Goal: Task Accomplishment & Management: Complete application form

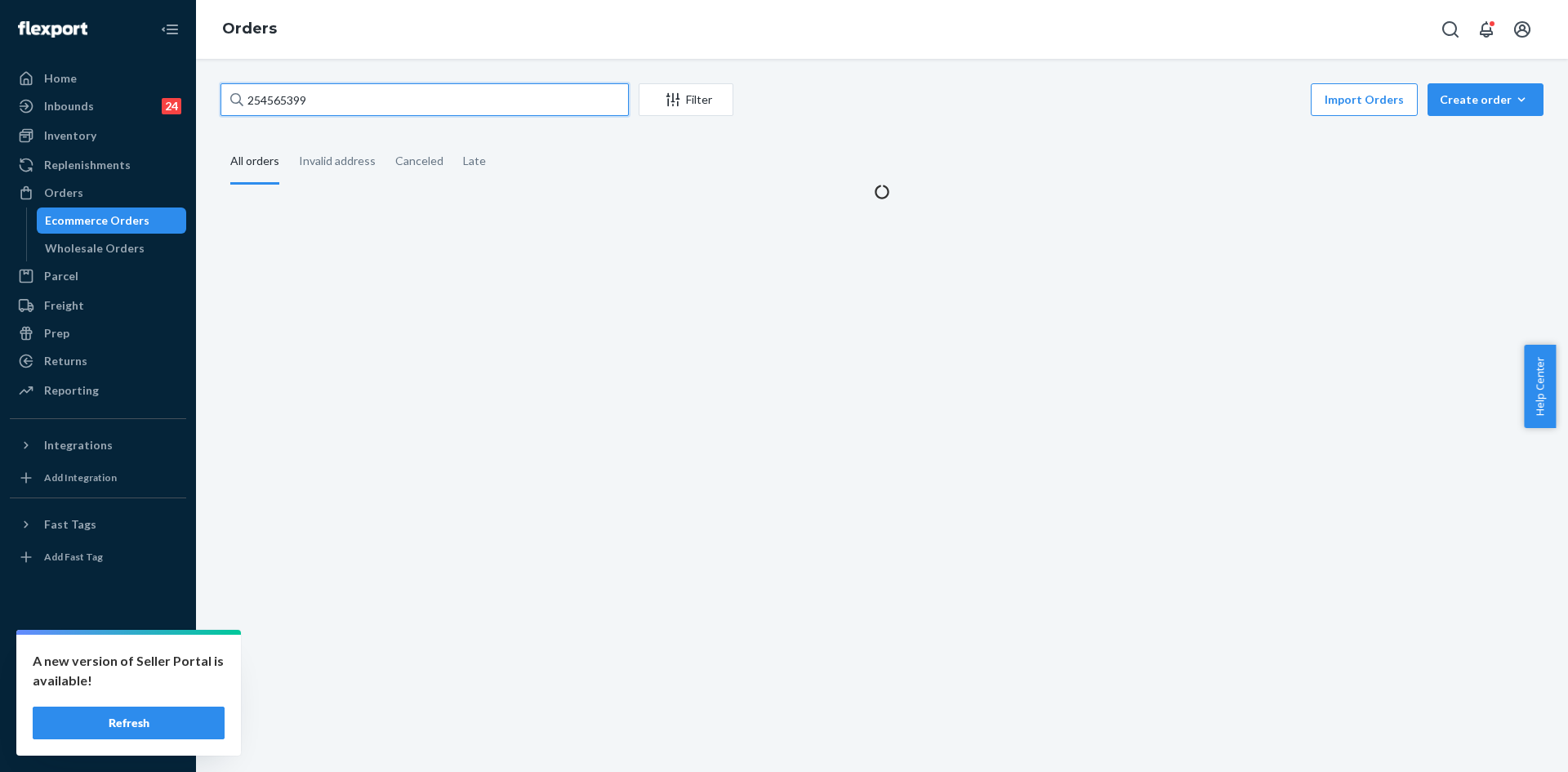
click at [335, 107] on input "254565399" at bounding box center [424, 100] width 408 height 33
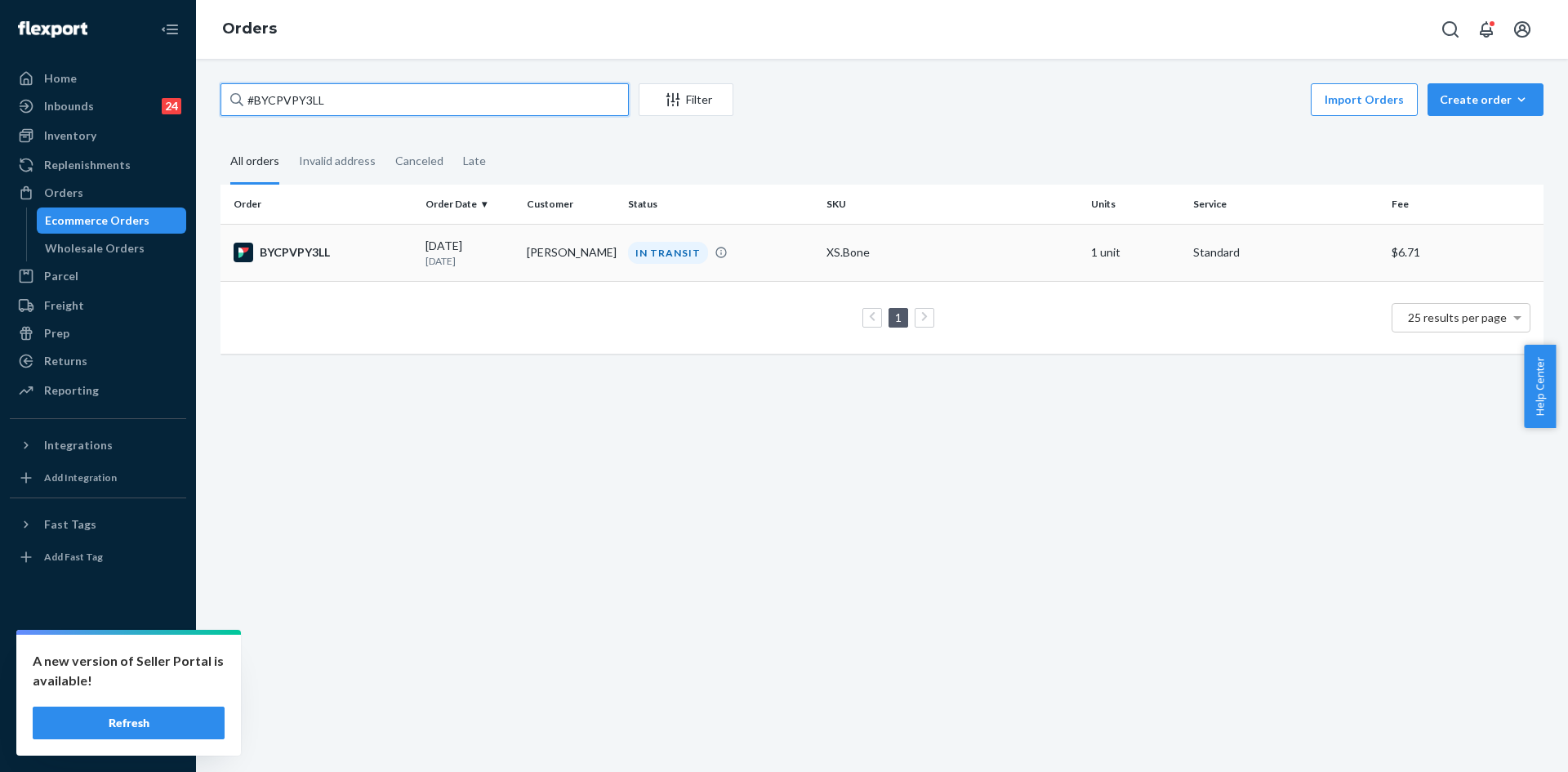
type input "#BYCPVPY3LL"
click at [765, 262] on div "IN TRANSIT" at bounding box center [721, 253] width 192 height 22
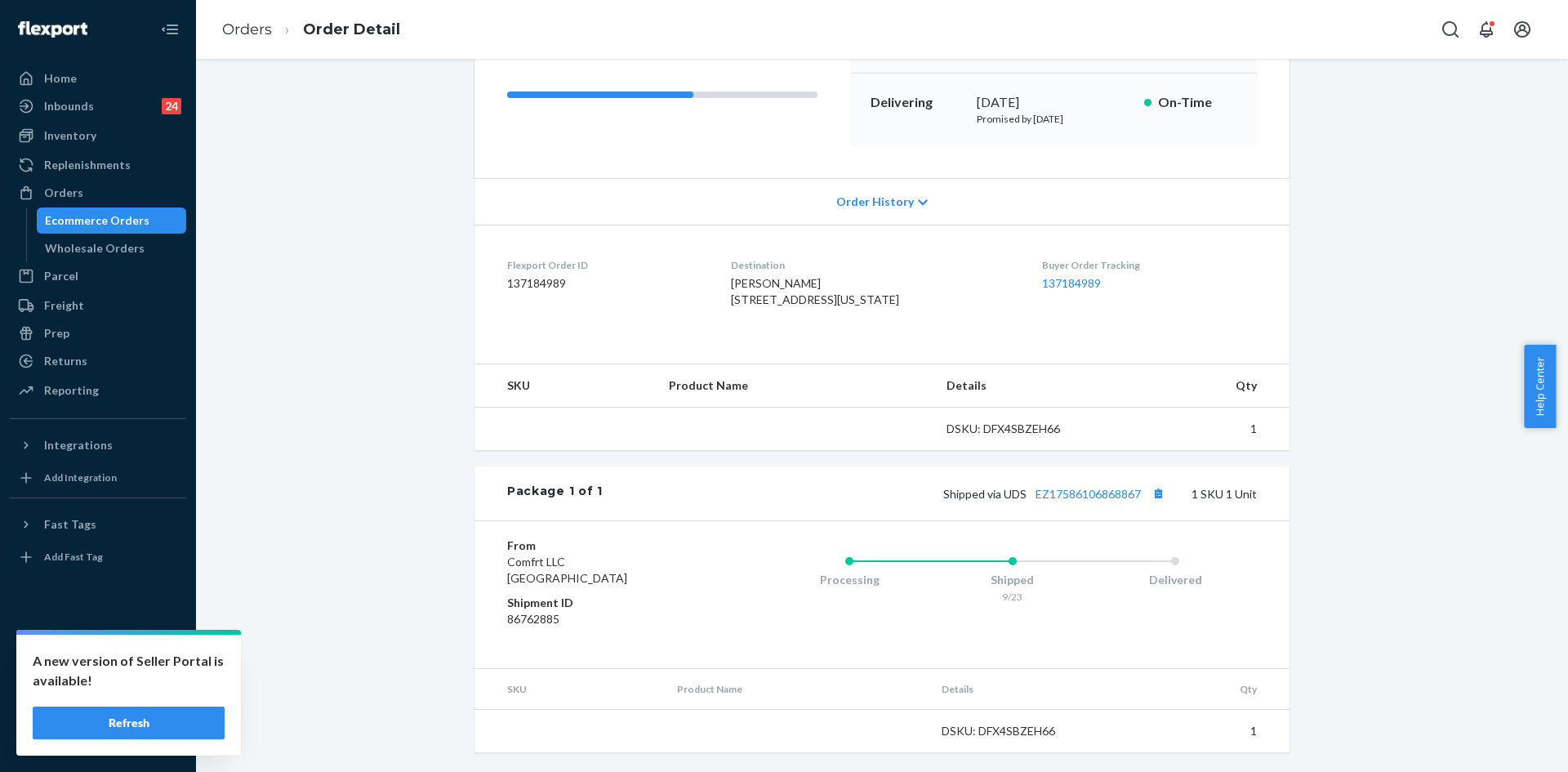
scroll to position [264, 0]
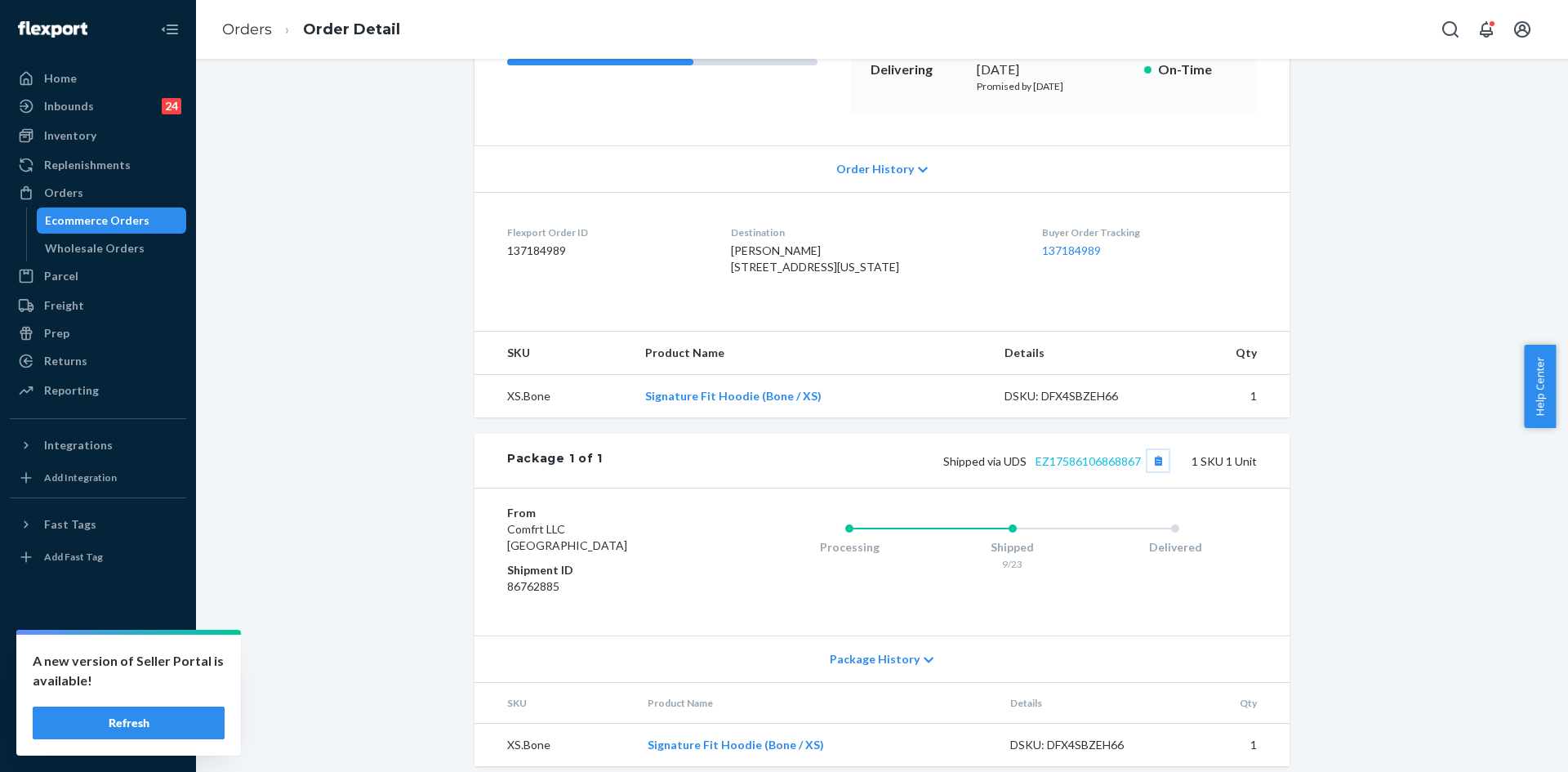
drag, startPoint x: 1143, startPoint y: 495, endPoint x: 1030, endPoint y: 498, distance: 113.0
click at [1030, 468] on span "Shipped via UDS EZ17586106868867" at bounding box center [1055, 461] width 225 height 14
drag, startPoint x: 1137, startPoint y: 495, endPoint x: 1030, endPoint y: 496, distance: 107.0
click at [1030, 468] on span "Shipped via UDS EZ17586106868867" at bounding box center [1055, 461] width 225 height 14
copy link "EZ17586106868867"
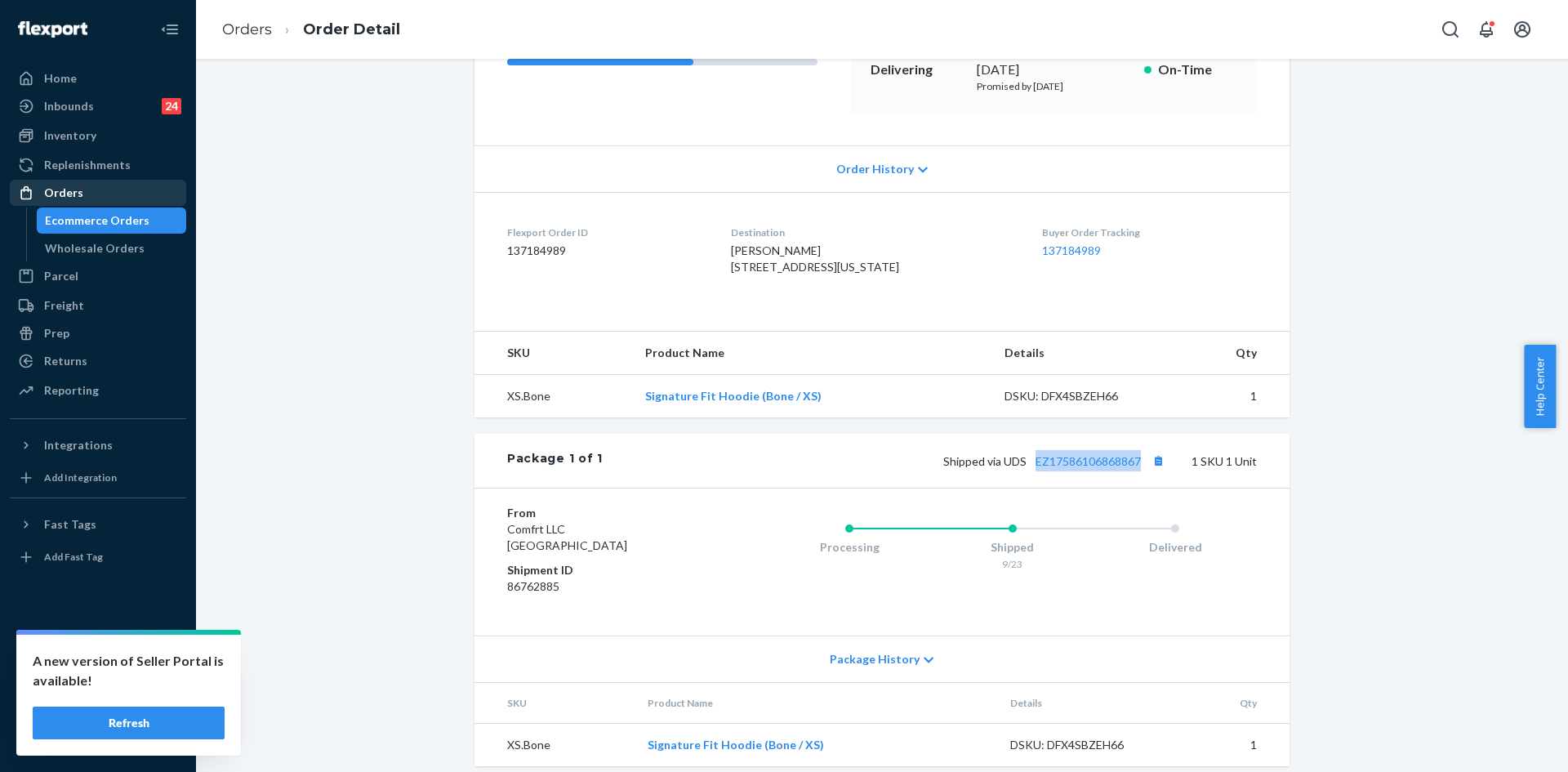
drag, startPoint x: 128, startPoint y: 199, endPoint x: 145, endPoint y: 193, distance: 18.0
click at [128, 199] on div "Orders" at bounding box center [98, 193] width 173 height 23
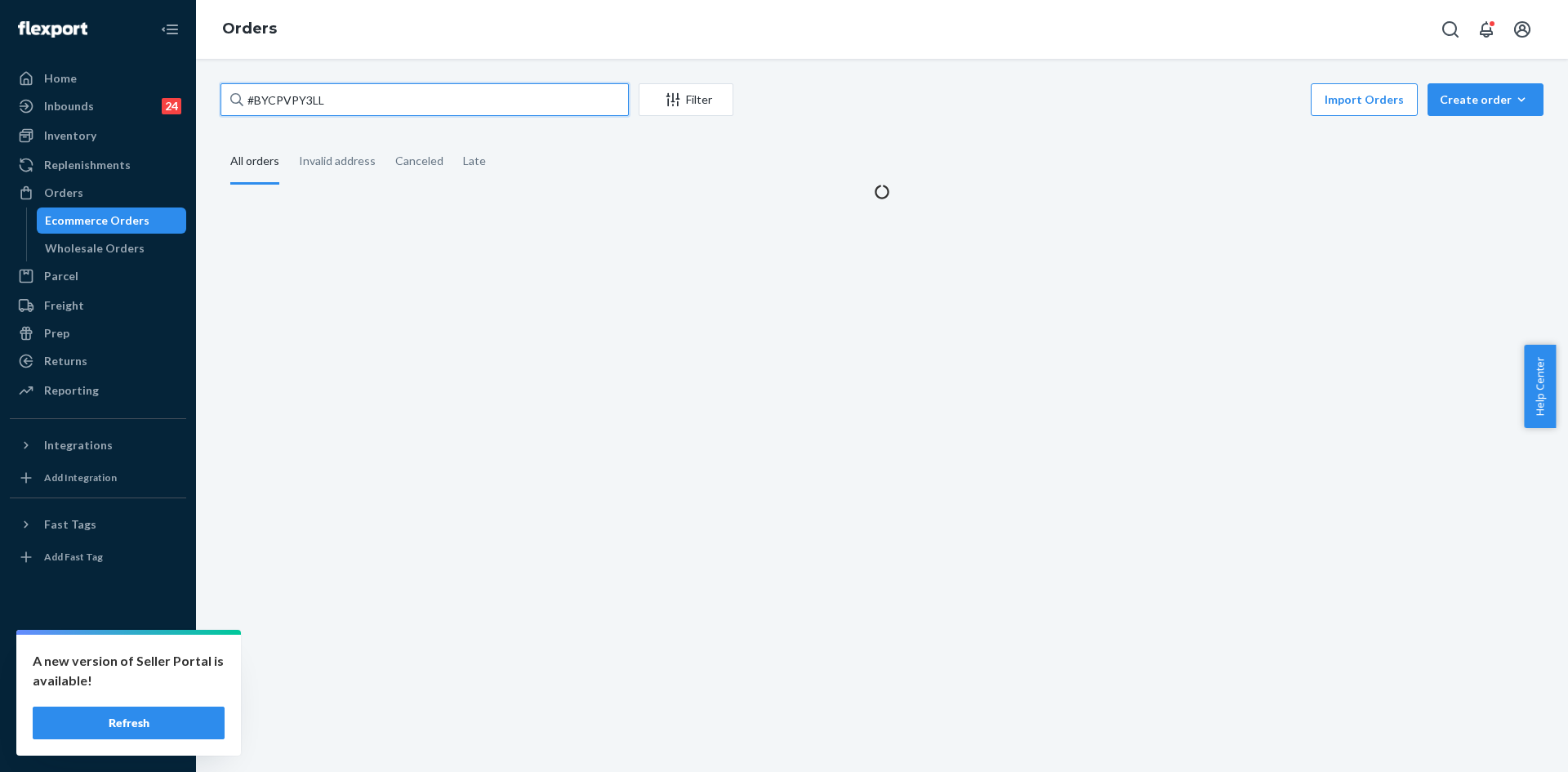
click at [373, 99] on input "#BYCPVPY3LL" at bounding box center [424, 100] width 408 height 33
paste input "255315094"
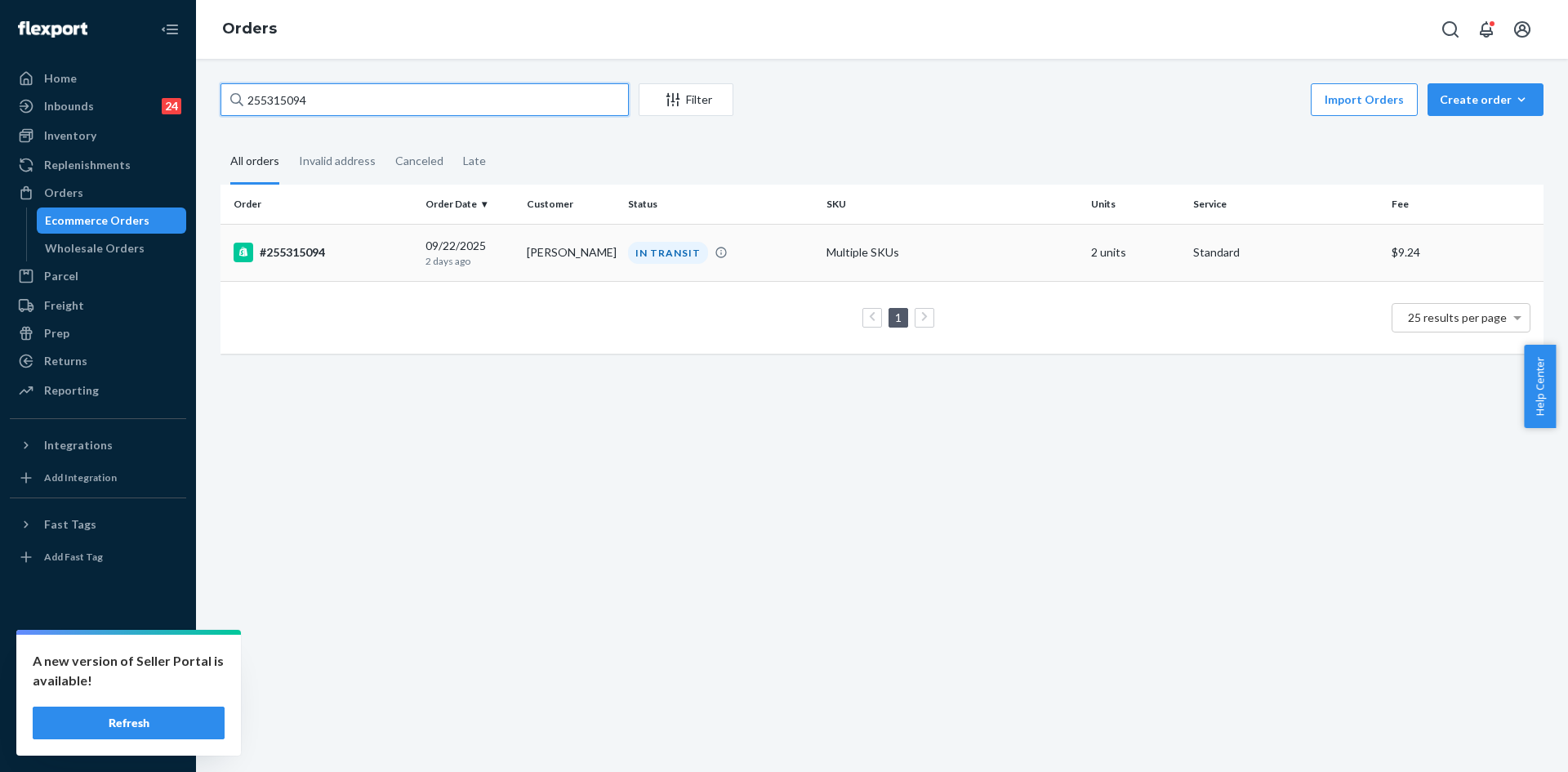
type input "255315094"
click at [795, 272] on td "IN TRANSIT" at bounding box center [721, 252] width 198 height 57
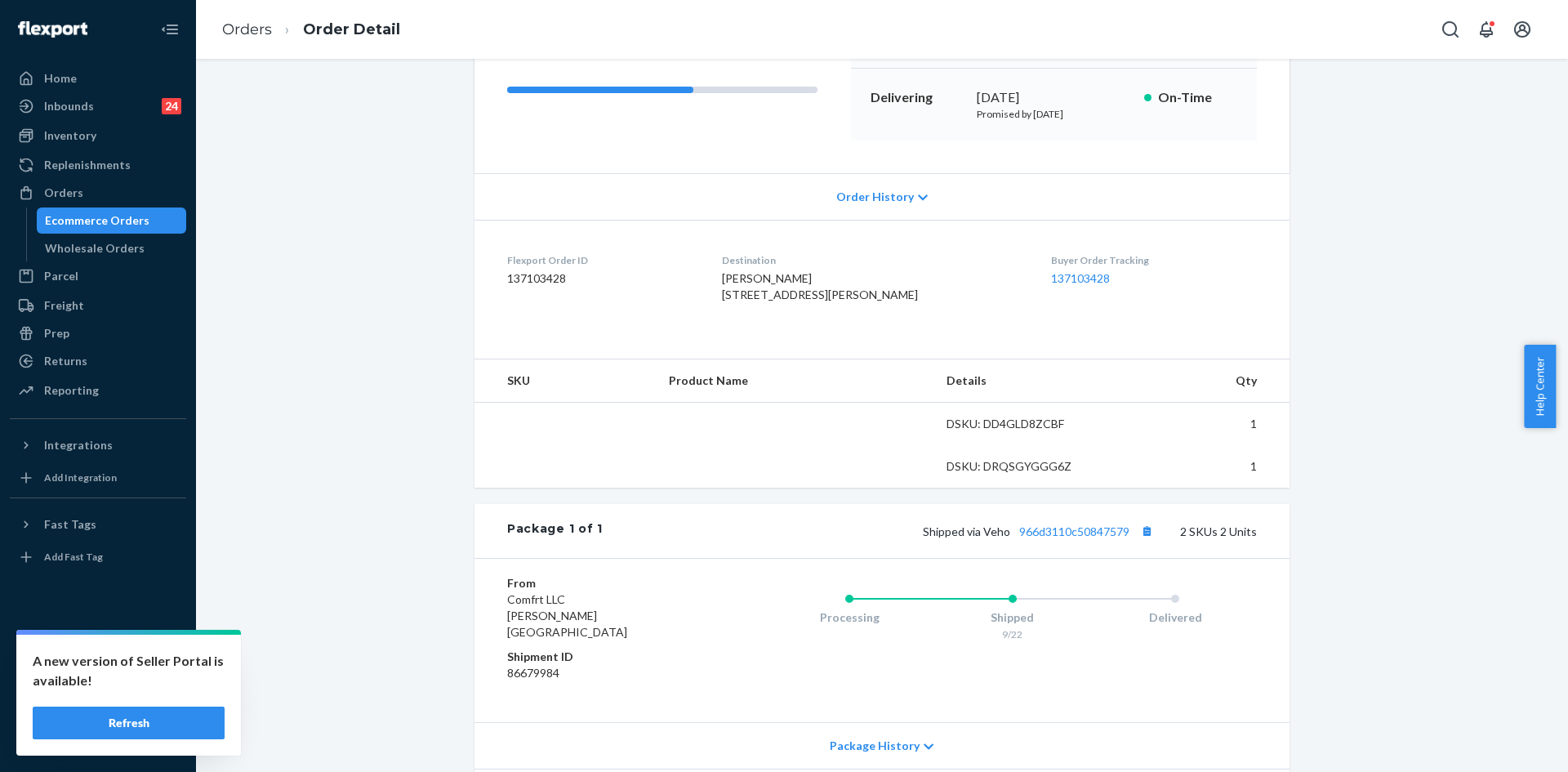
scroll to position [245, 0]
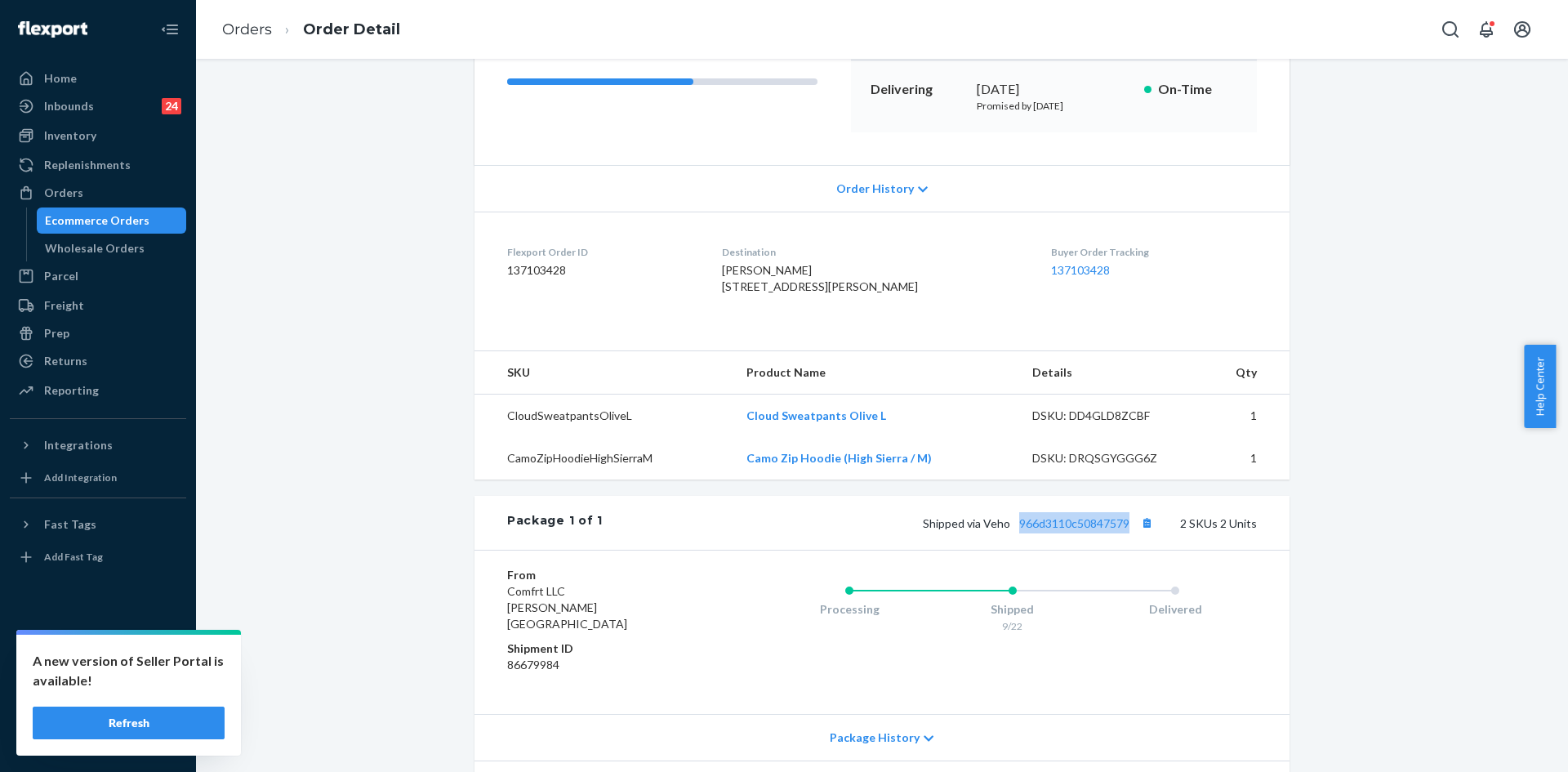
drag, startPoint x: 1130, startPoint y: 555, endPoint x: 1012, endPoint y: 555, distance: 118.0
click at [1012, 530] on span "Shipped via Veho 966d3110c50847579" at bounding box center [1040, 523] width 234 height 14
copy link "966d3110c50847579"
click at [1120, 581] on div "Package 1 of 1 Shipped via Veho 966d3110c50847579 2 SKUs 2 Units From Comfrt LL…" at bounding box center [882, 691] width 815 height 391
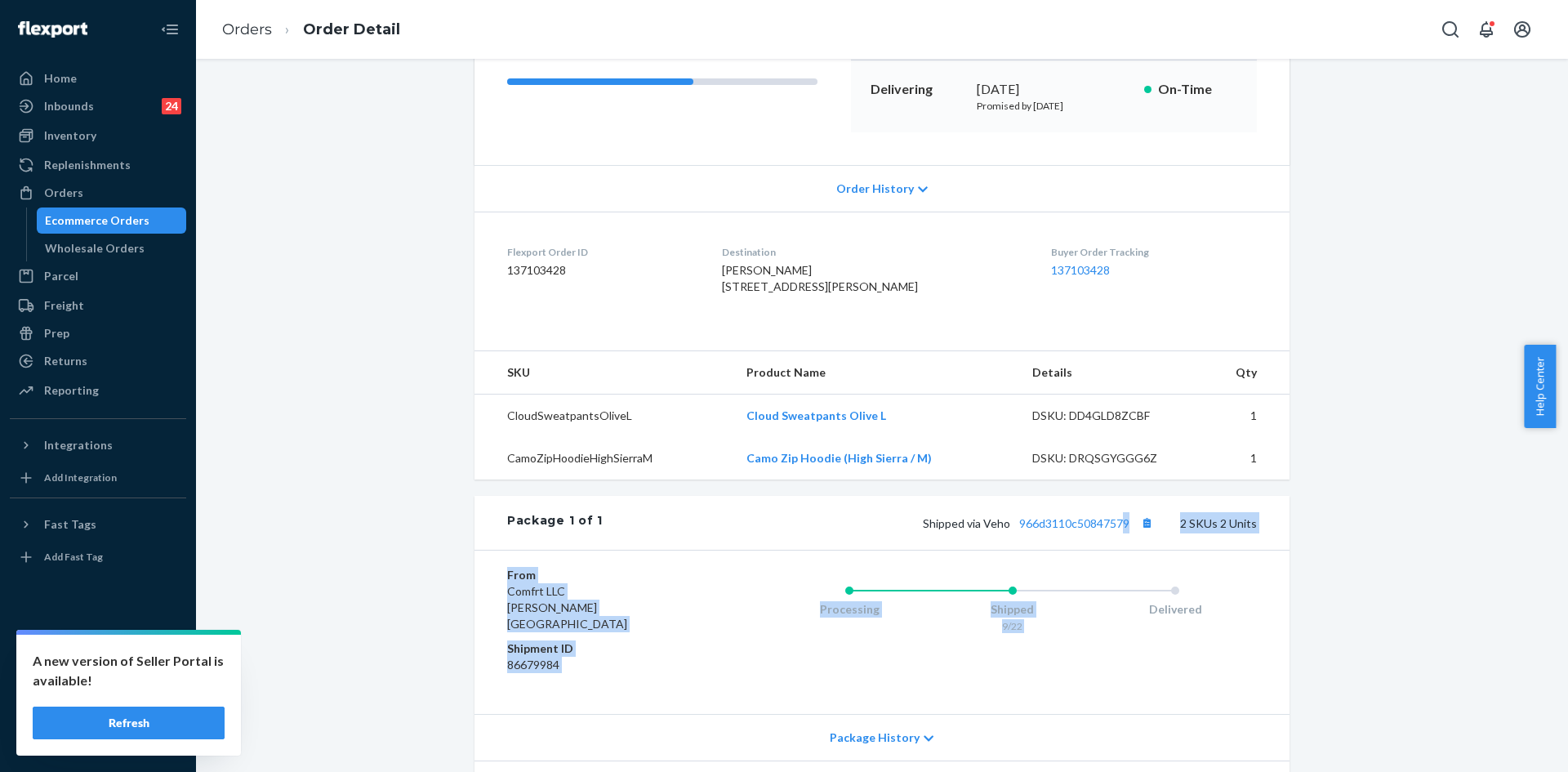
click at [1129, 530] on span "Shipped via Veho 966d3110c50847579" at bounding box center [1040, 523] width 234 height 14
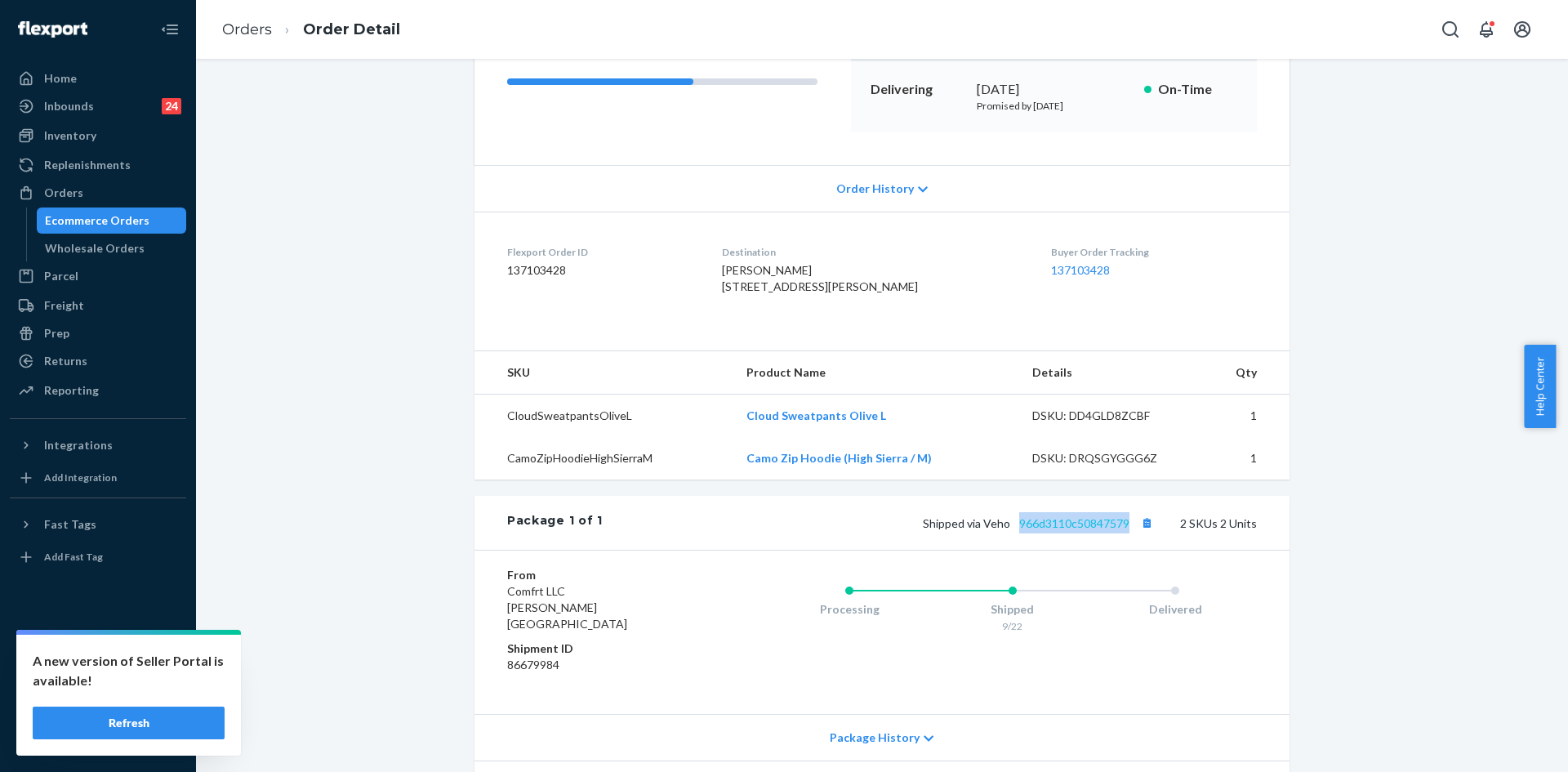
drag, startPoint x: 1130, startPoint y: 554, endPoint x: 1017, endPoint y: 557, distance: 113.0
click at [1017, 530] on span "Shipped via Veho 966d3110c50847579" at bounding box center [1040, 523] width 234 height 14
click at [92, 183] on div "Orders" at bounding box center [98, 193] width 173 height 23
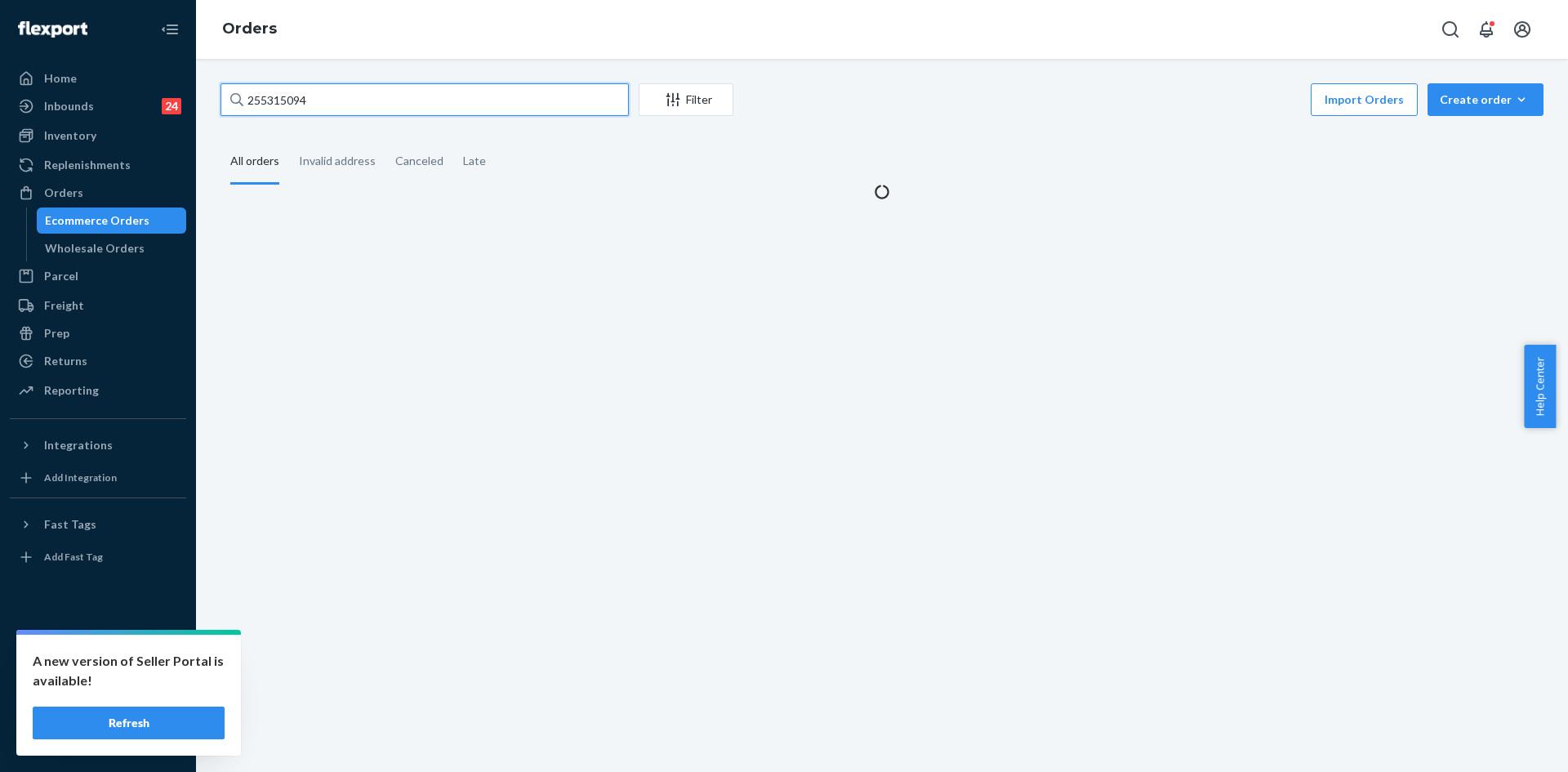
click at [347, 102] on input "255315094" at bounding box center [424, 100] width 408 height 33
paste input "007311"
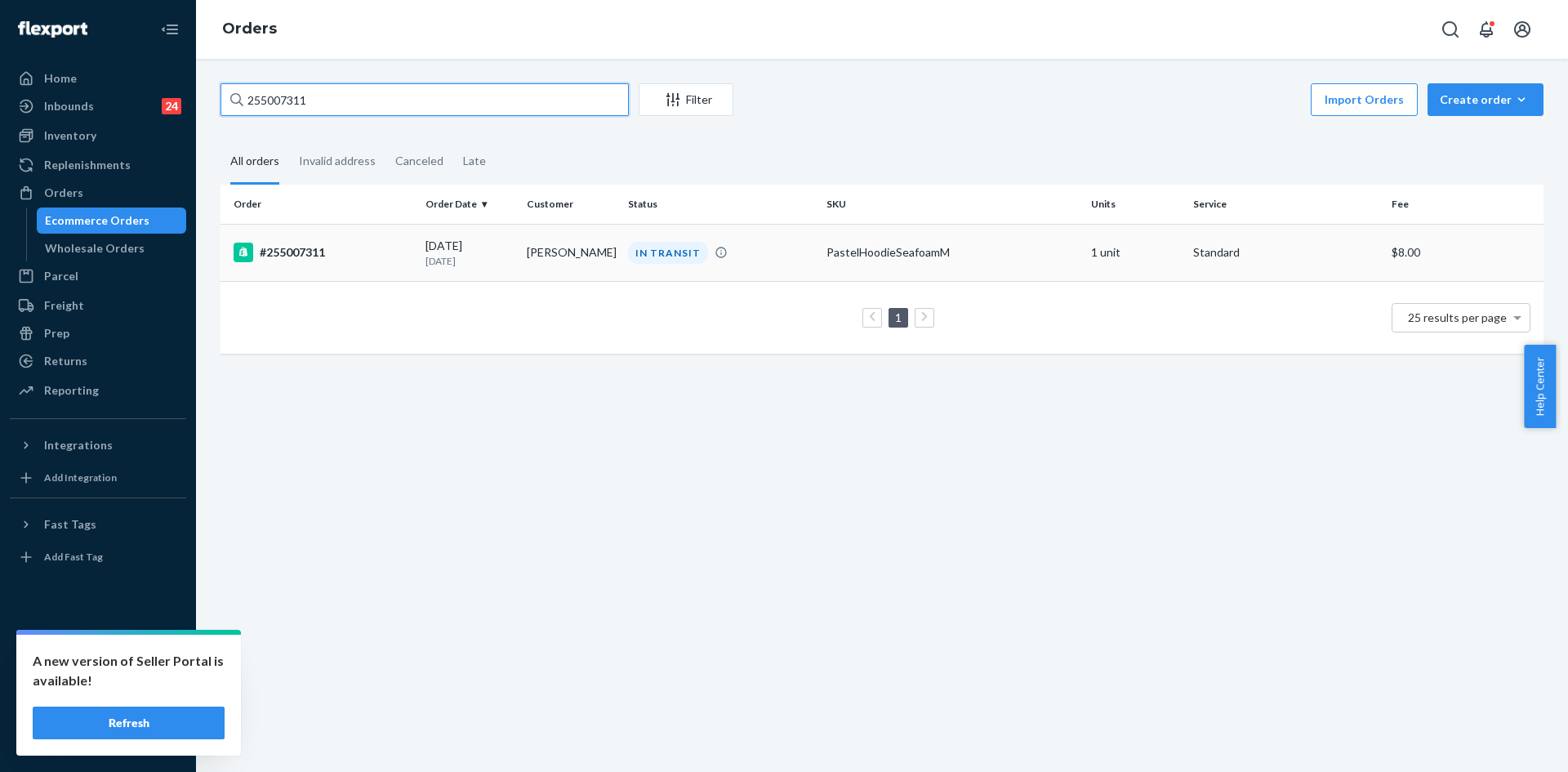
type input "255007311"
click at [758, 258] on div "IN TRANSIT" at bounding box center [721, 253] width 192 height 22
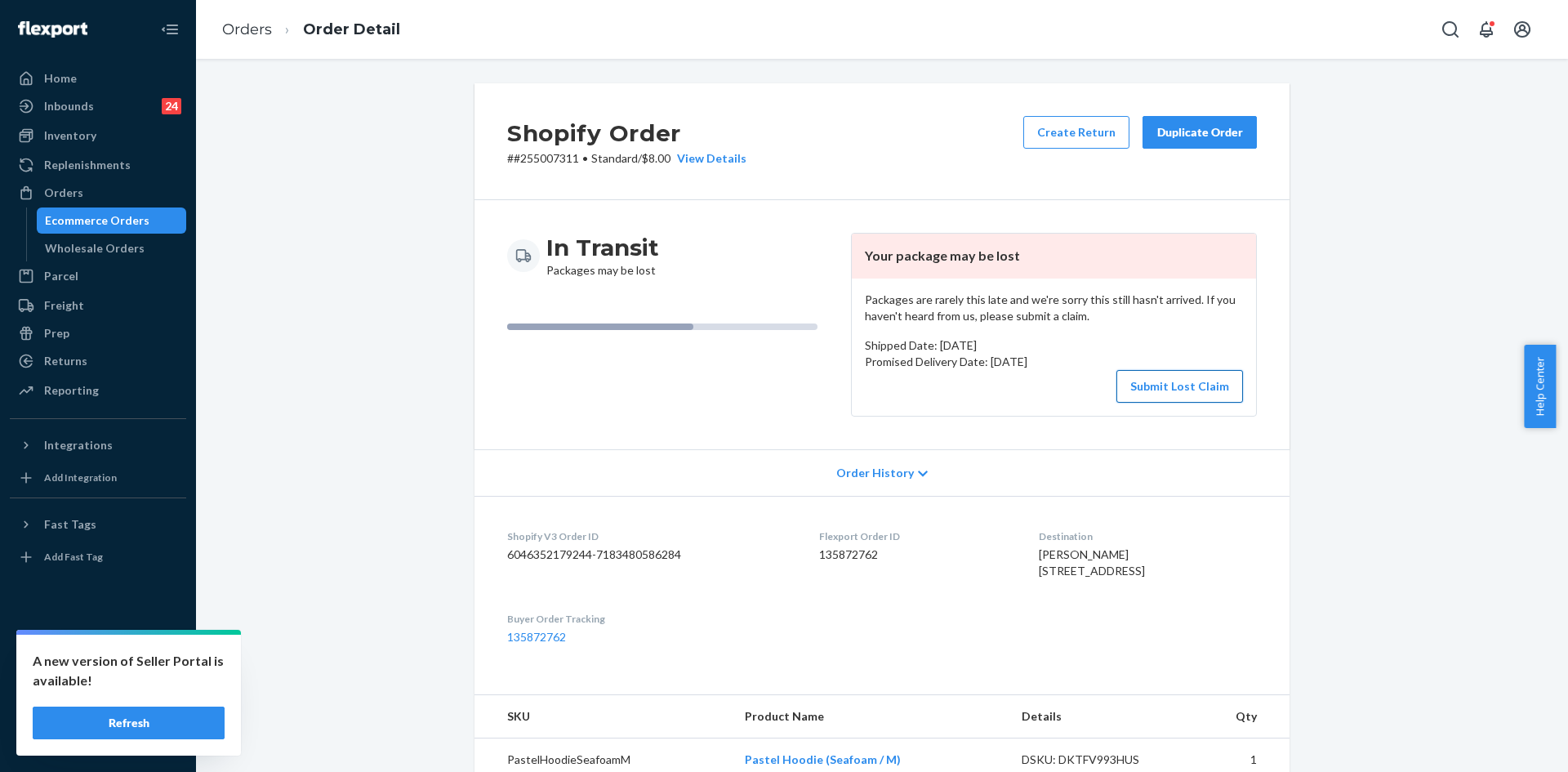
click at [1158, 386] on button "Submit Lost Claim" at bounding box center [1179, 386] width 126 height 33
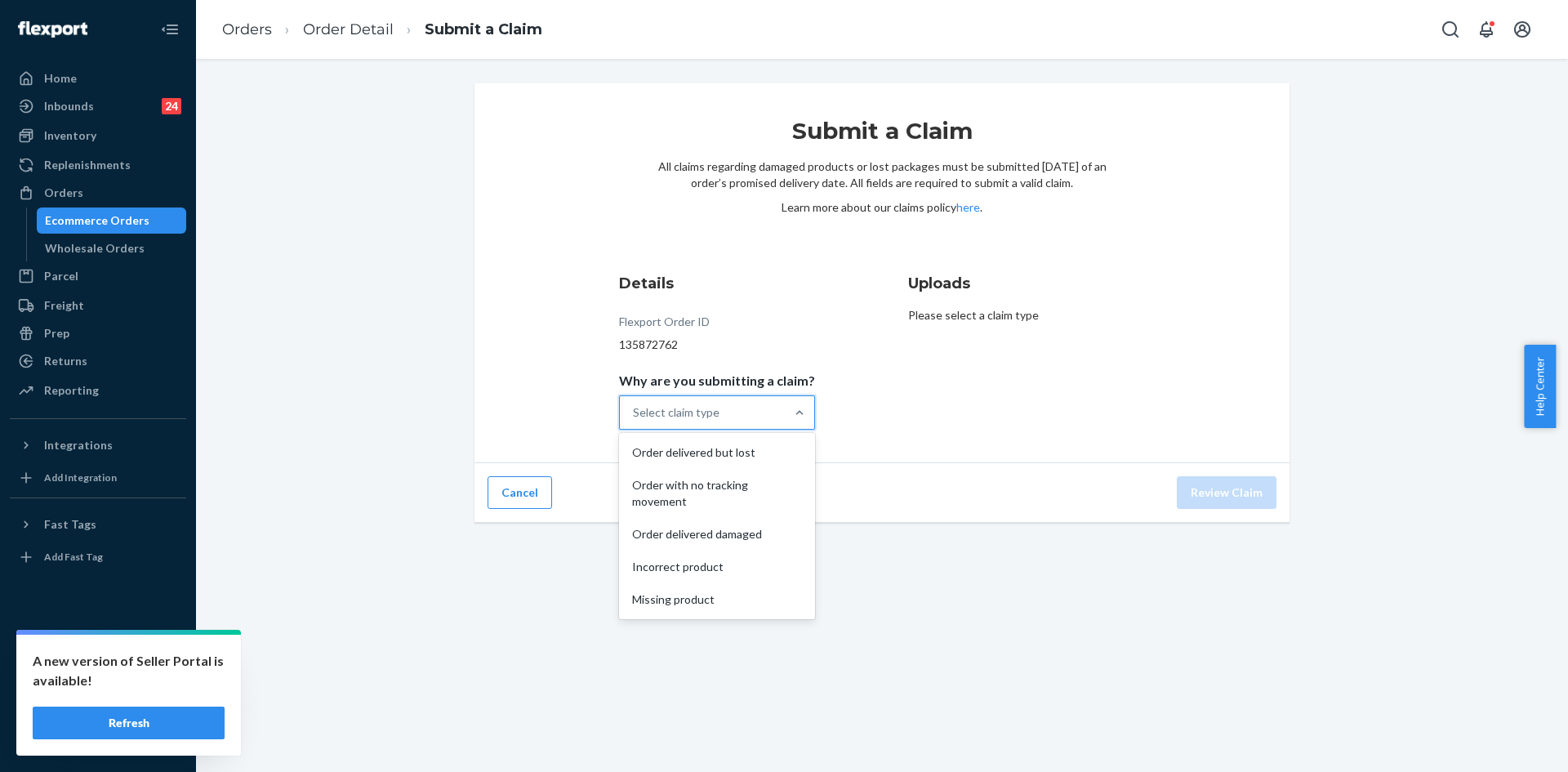
click at [721, 419] on div "Select claim type" at bounding box center [703, 413] width 165 height 33
click at [634, 419] on input "Why are you submitting a claim? option Order delivered but lost focused, 1 of 5…" at bounding box center [633, 413] width 2 height 17
click at [715, 490] on div "Order with no tracking movement" at bounding box center [717, 493] width 189 height 49
click at [634, 420] on input "Why are you submitting a claim? option Order with no tracking movement focused,…" at bounding box center [633, 413] width 2 height 17
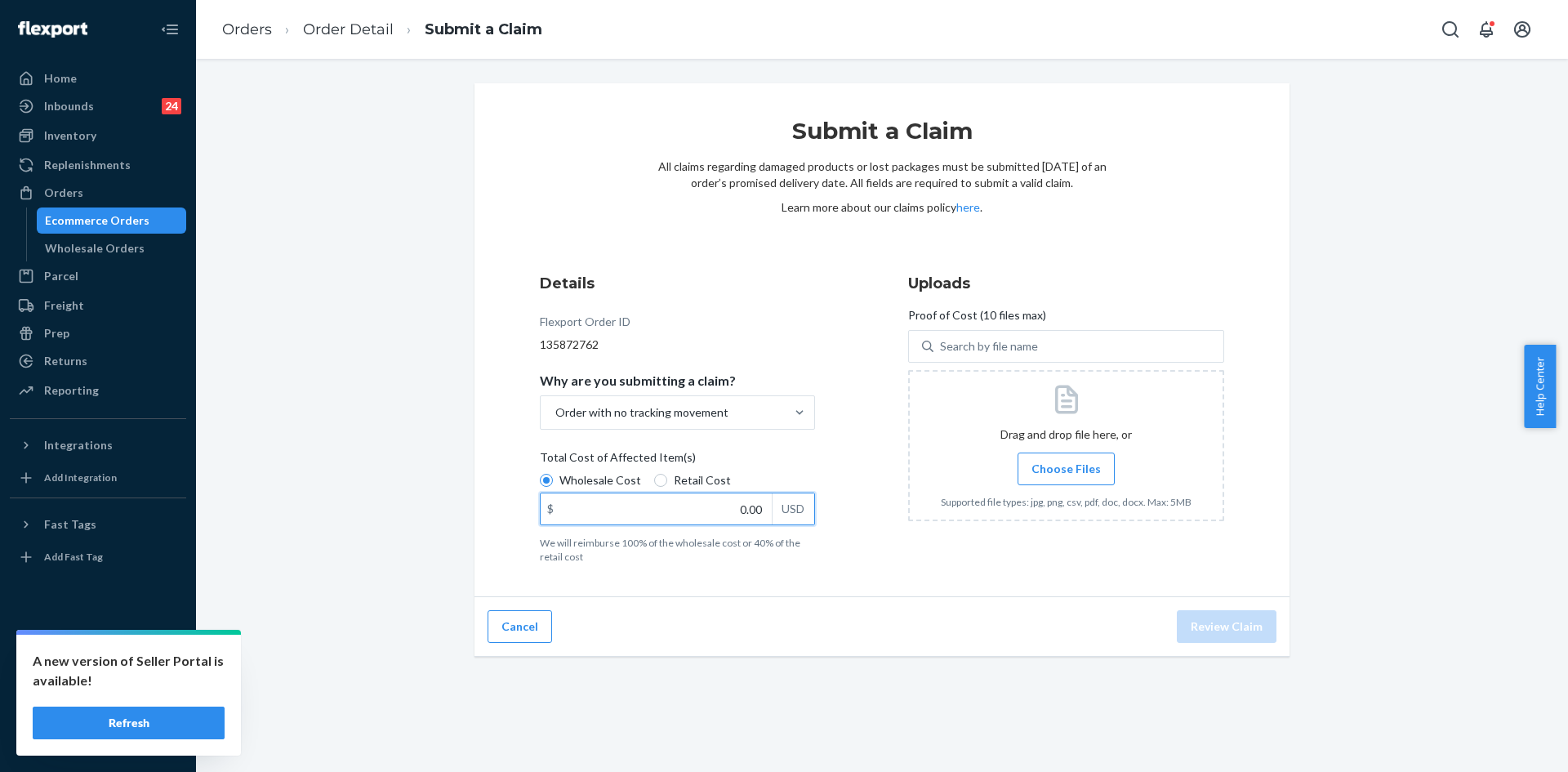
click at [739, 511] on input "0.00" at bounding box center [656, 509] width 231 height 31
type input "47.00"
click at [1063, 474] on span "Choose Files" at bounding box center [1066, 469] width 69 height 17
click at [1066, 474] on input "Choose Files" at bounding box center [1066, 469] width 1 height 18
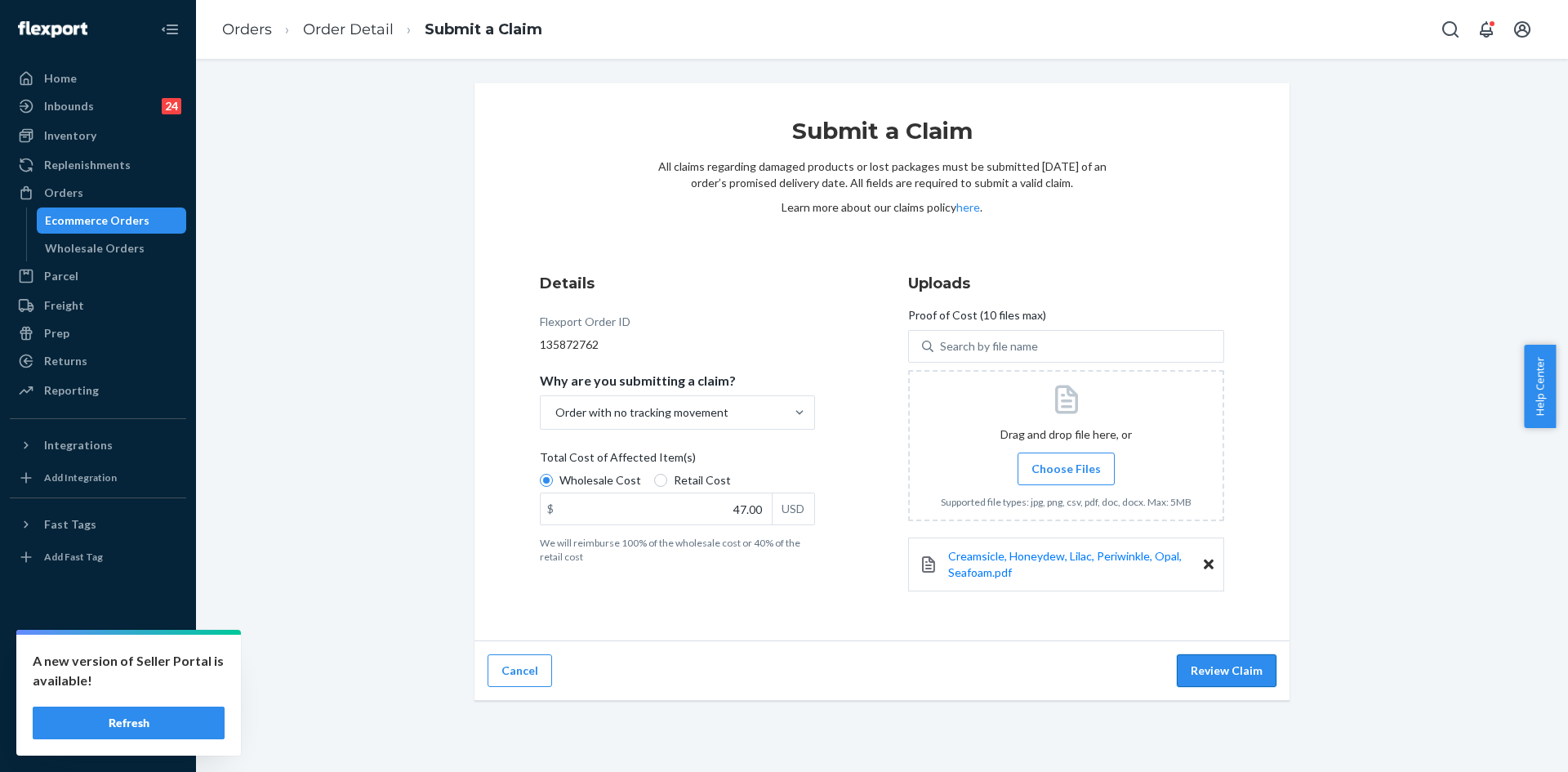
click at [1227, 679] on button "Review Claim" at bounding box center [1226, 670] width 100 height 33
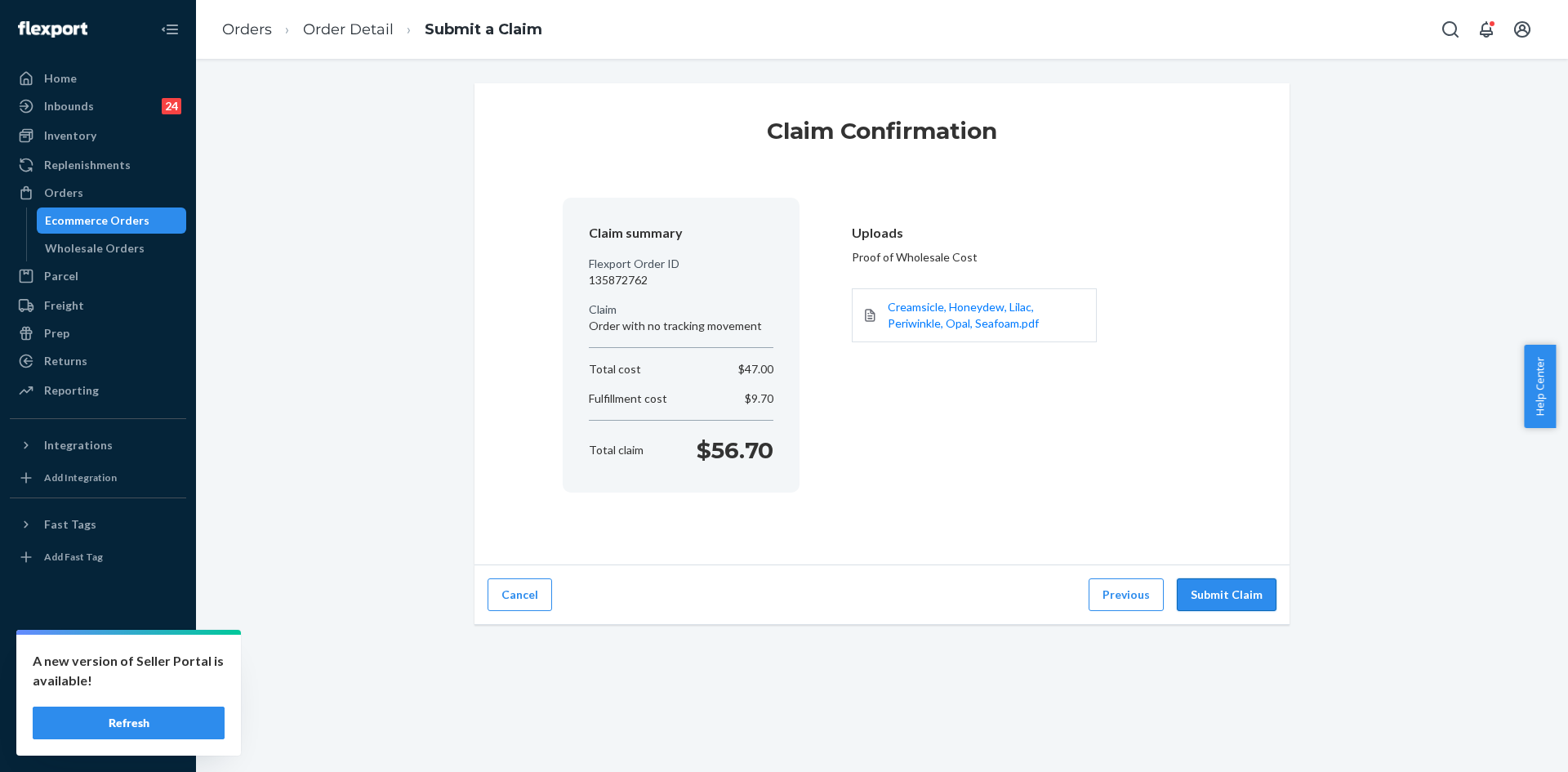
click at [1204, 590] on button "Submit Claim" at bounding box center [1226, 594] width 100 height 33
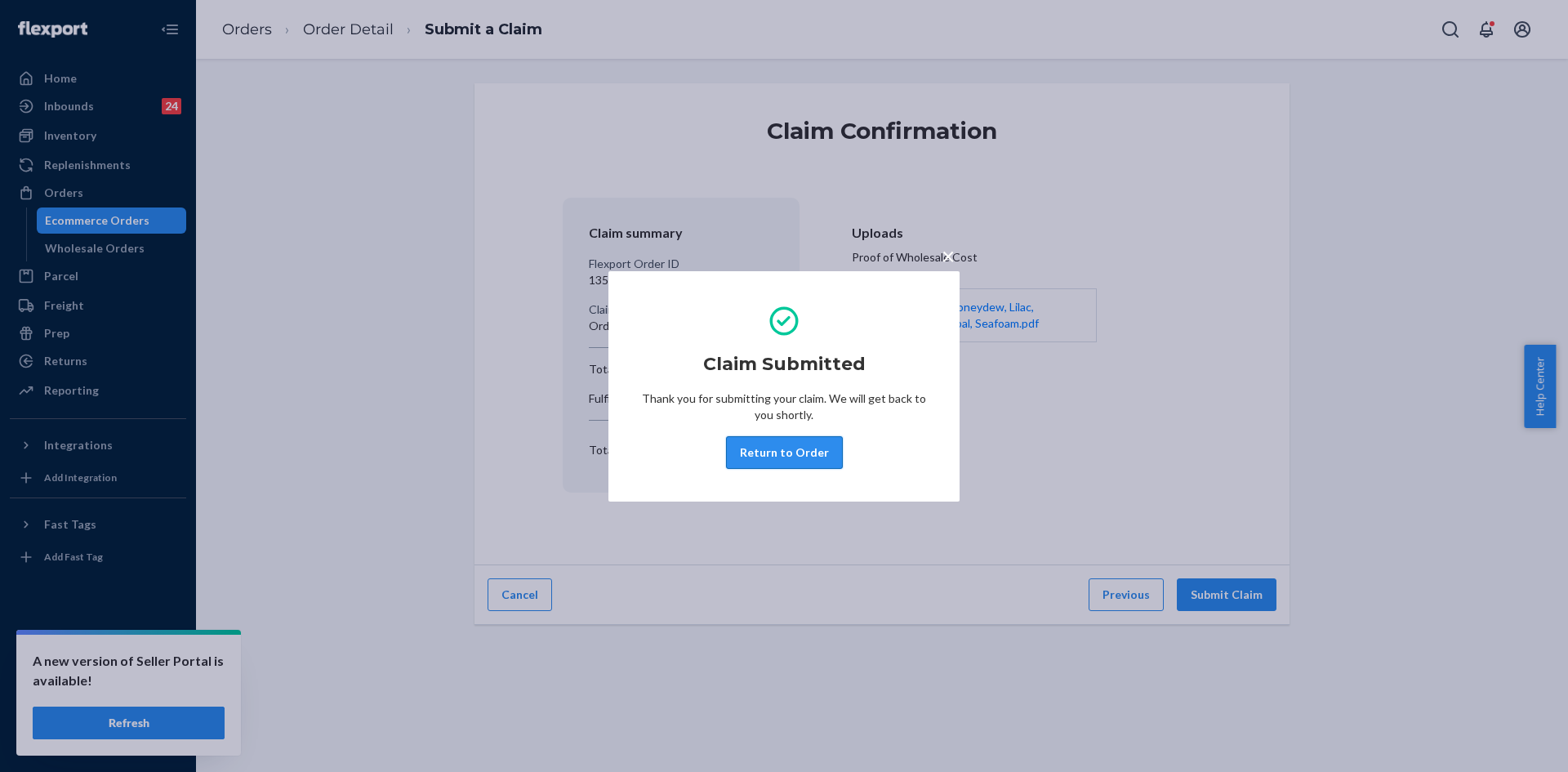
click at [811, 459] on button "Return to Order" at bounding box center [784, 452] width 116 height 33
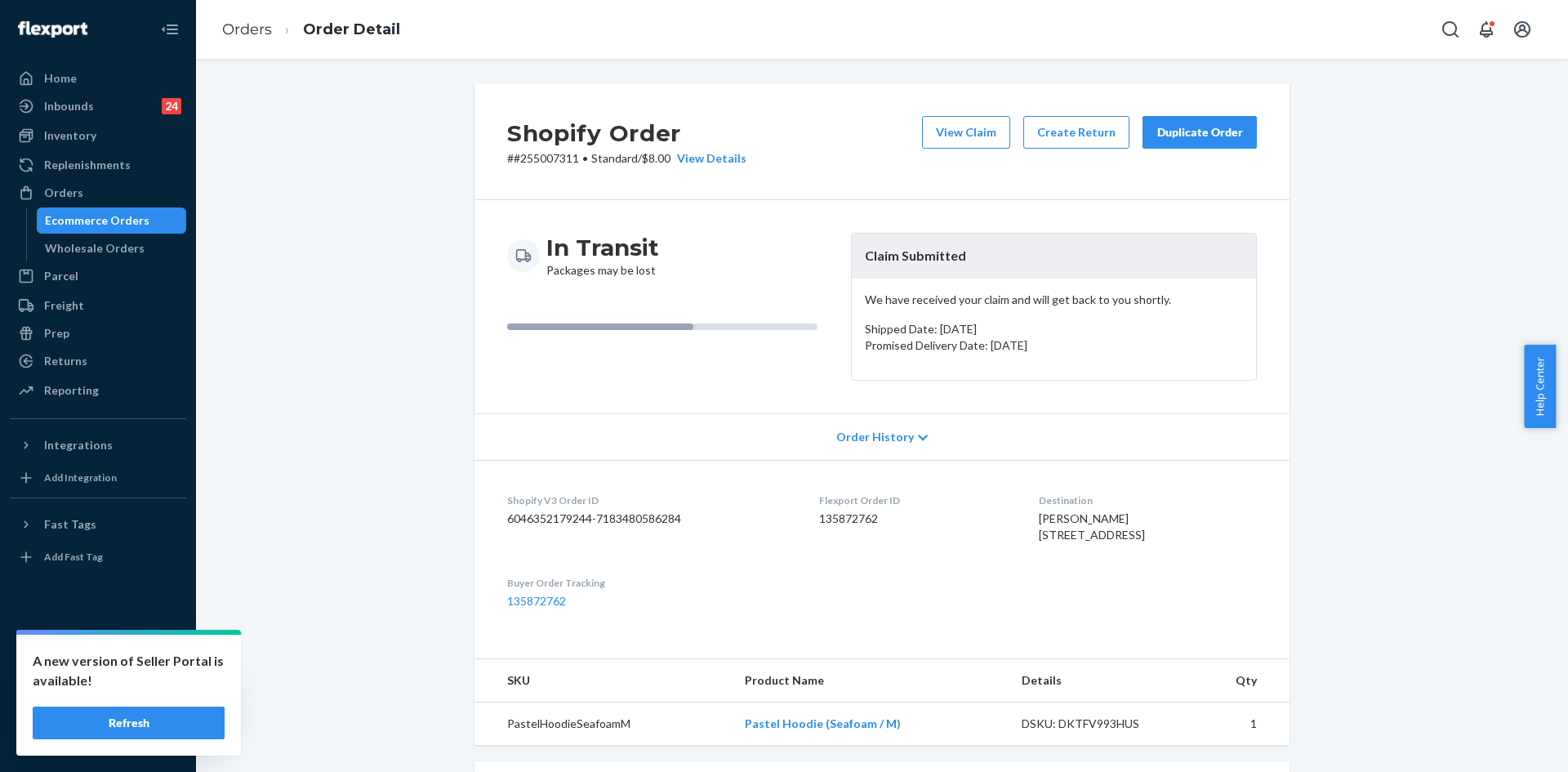
click at [1163, 140] on button "Duplicate Order" at bounding box center [1200, 132] width 114 height 33
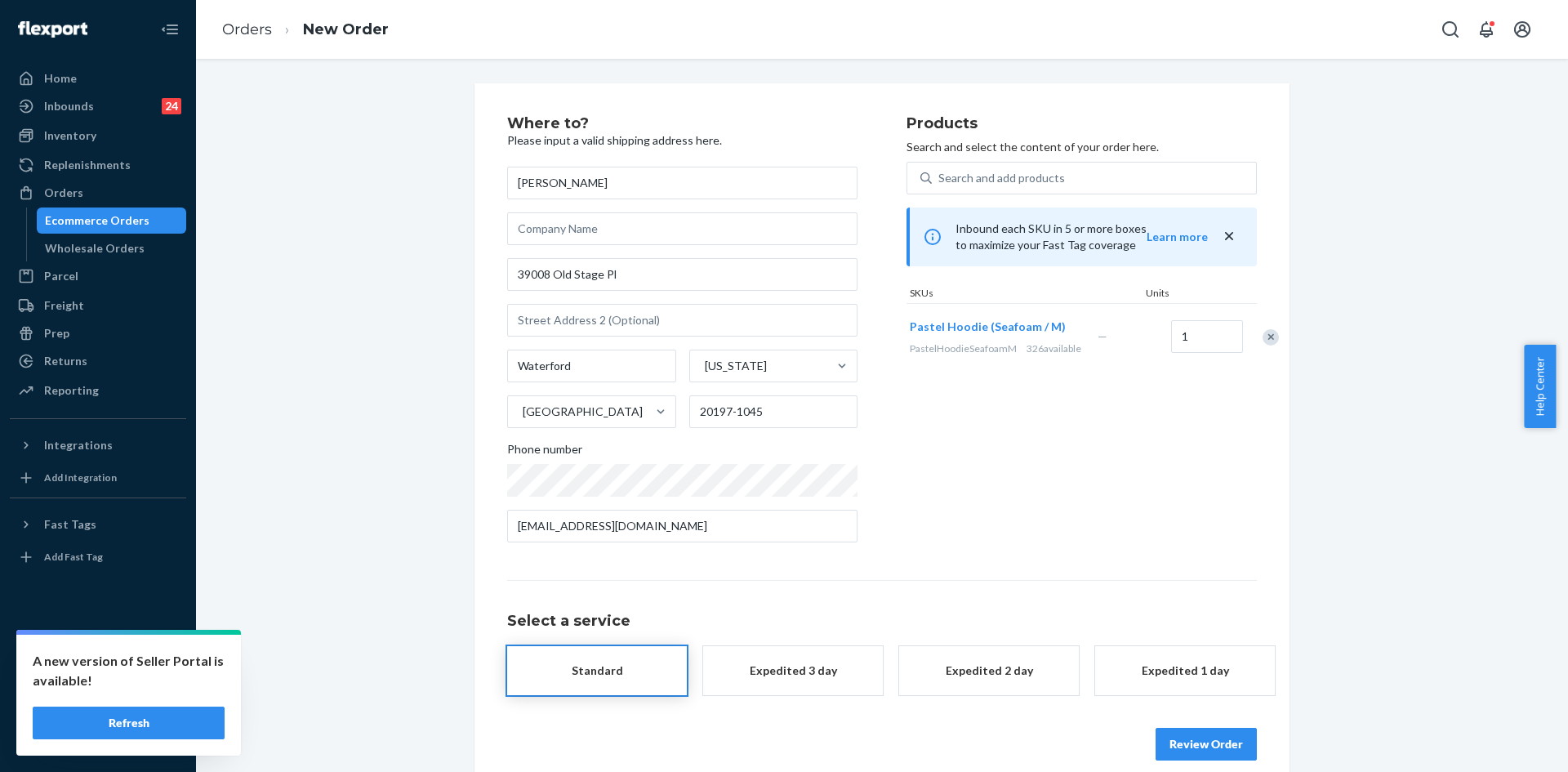
scroll to position [21, 0]
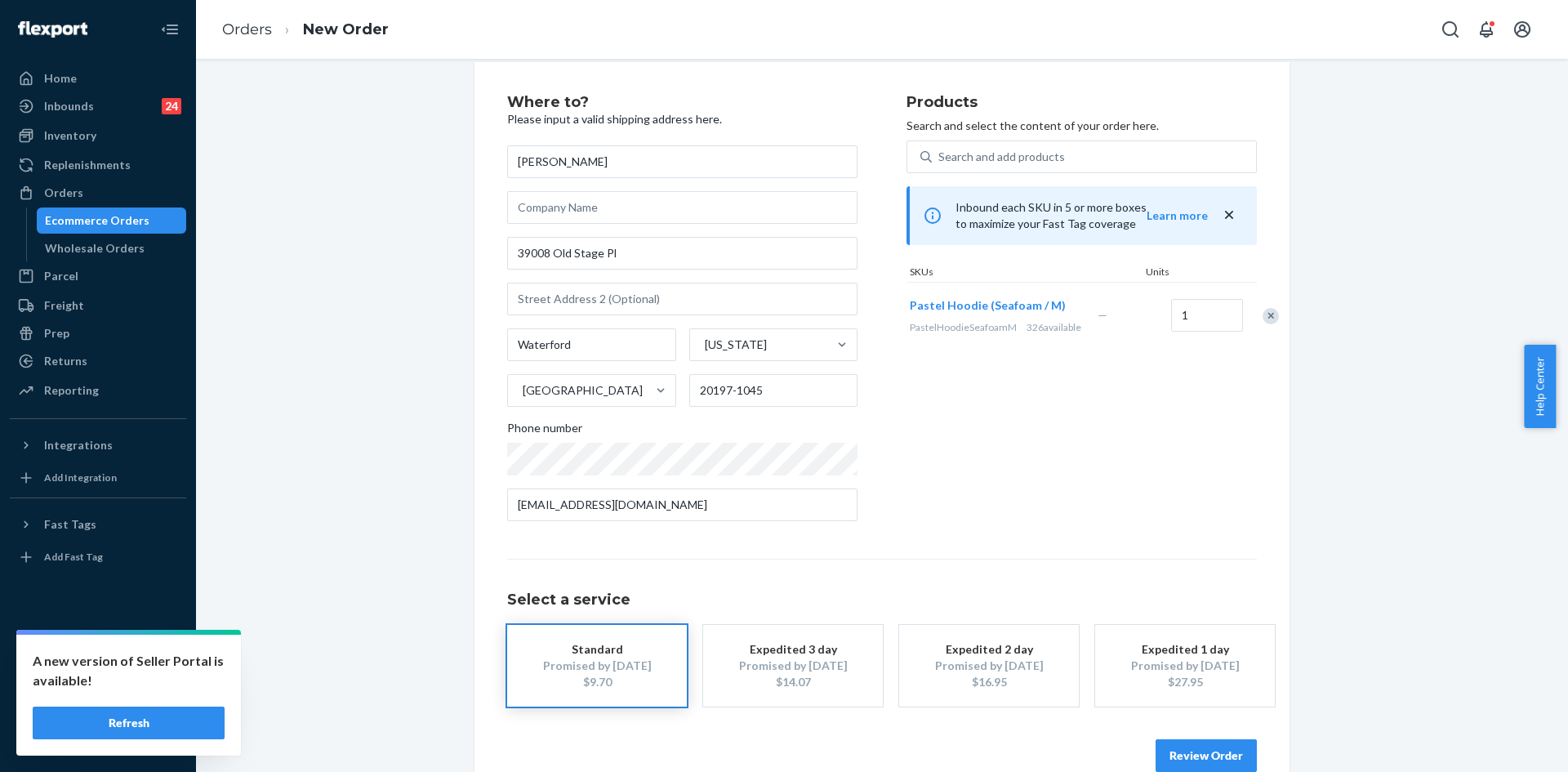
click at [1212, 750] on button "Review Order" at bounding box center [1206, 755] width 102 height 33
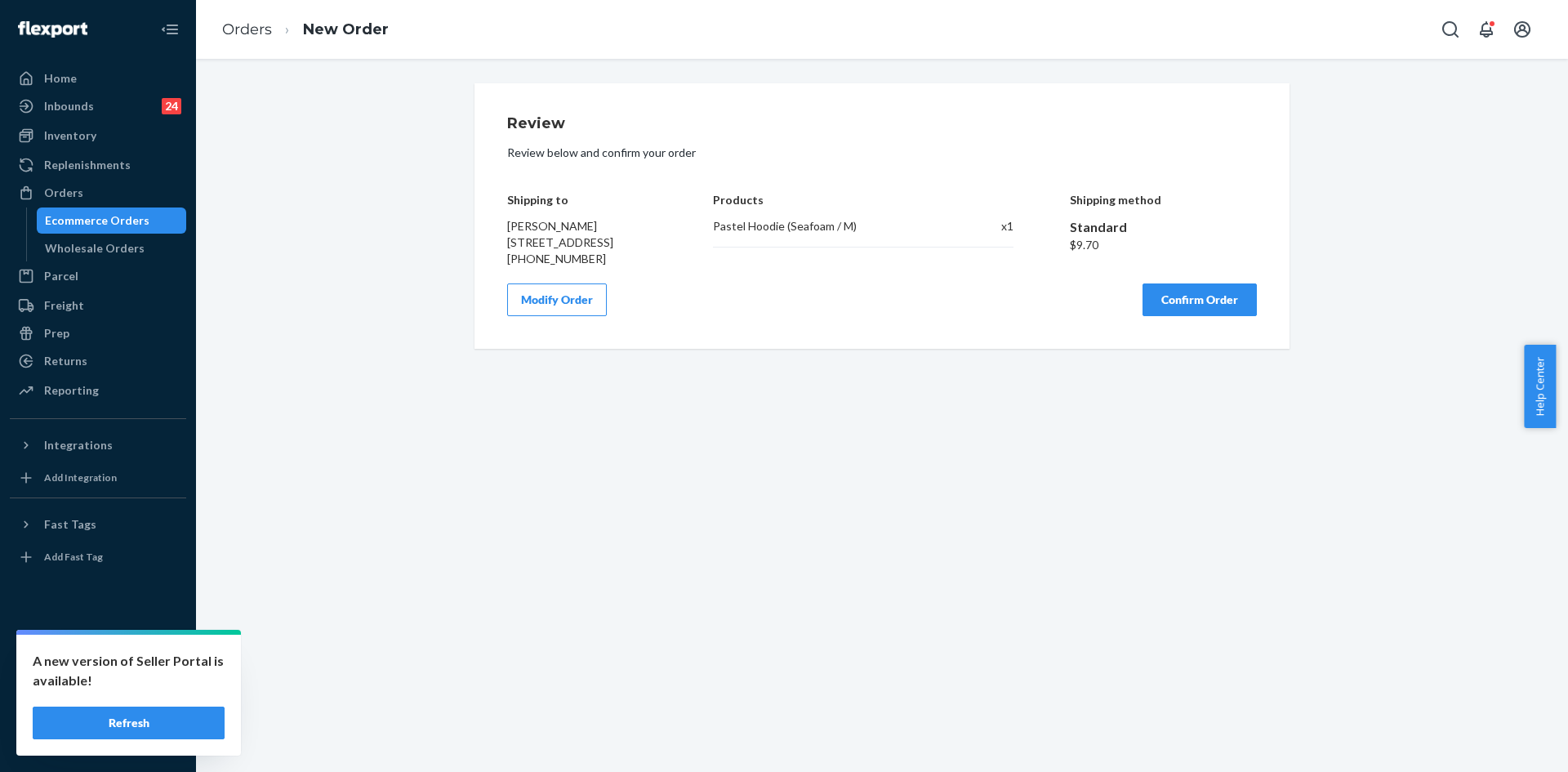
click at [1185, 316] on button "Confirm Order" at bounding box center [1200, 300] width 114 height 33
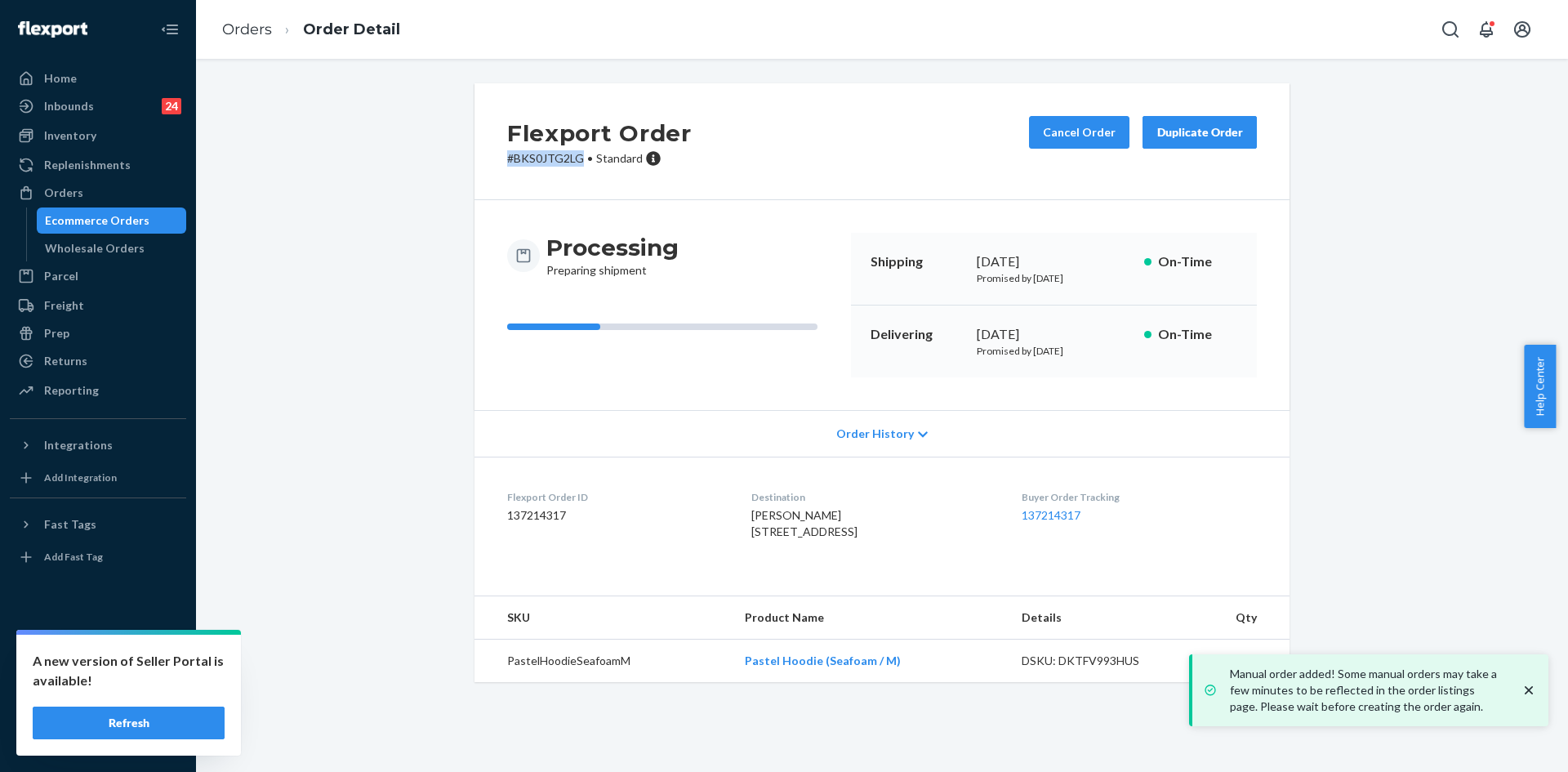
drag, startPoint x: 577, startPoint y: 160, endPoint x: 501, endPoint y: 164, distance: 76.1
click at [507, 164] on p "# BKS0JTG2LG • Standard" at bounding box center [599, 159] width 185 height 17
copy p "# BKS0JTG2LG"
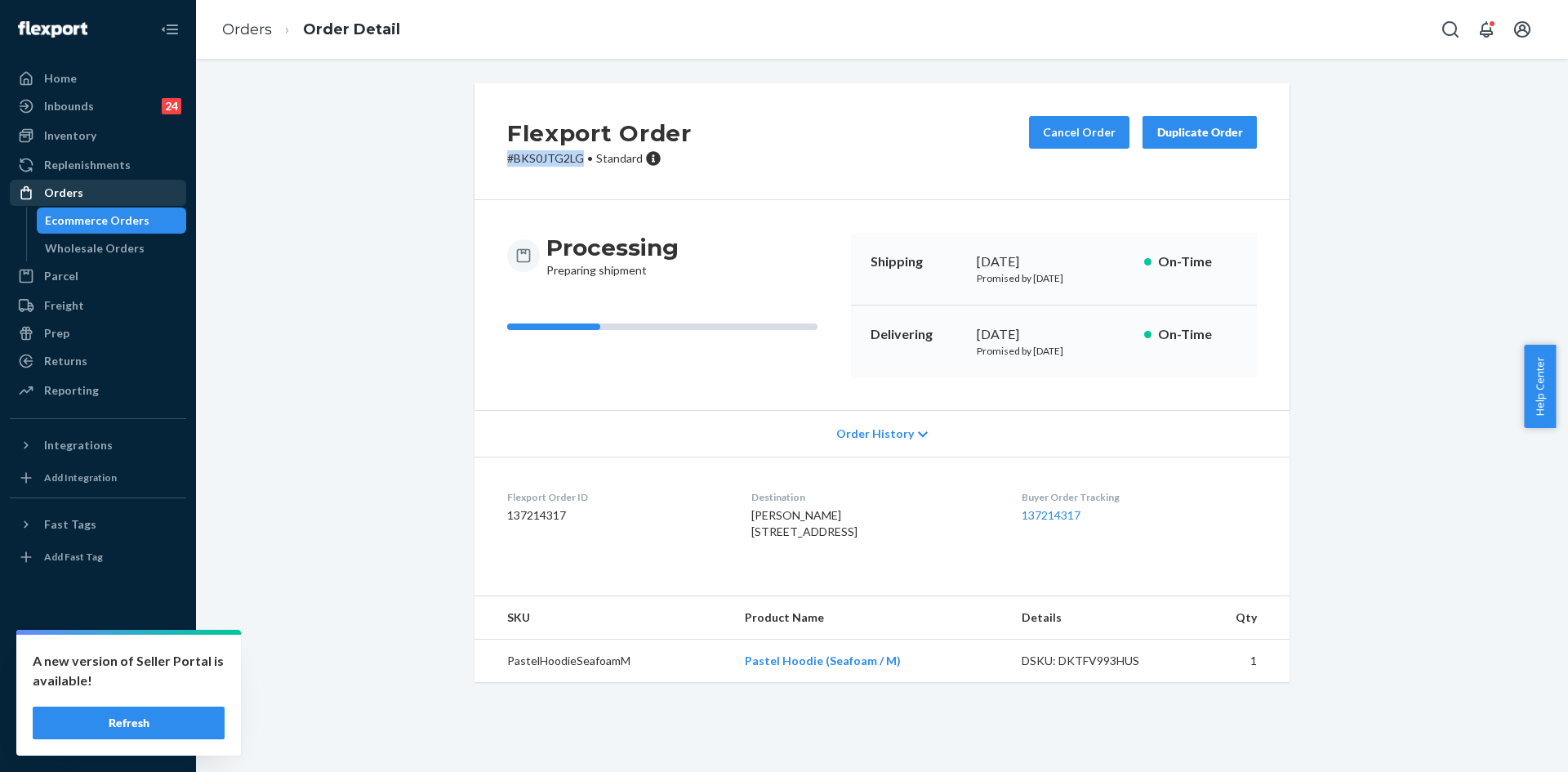
click at [100, 185] on div "Orders" at bounding box center [98, 193] width 173 height 23
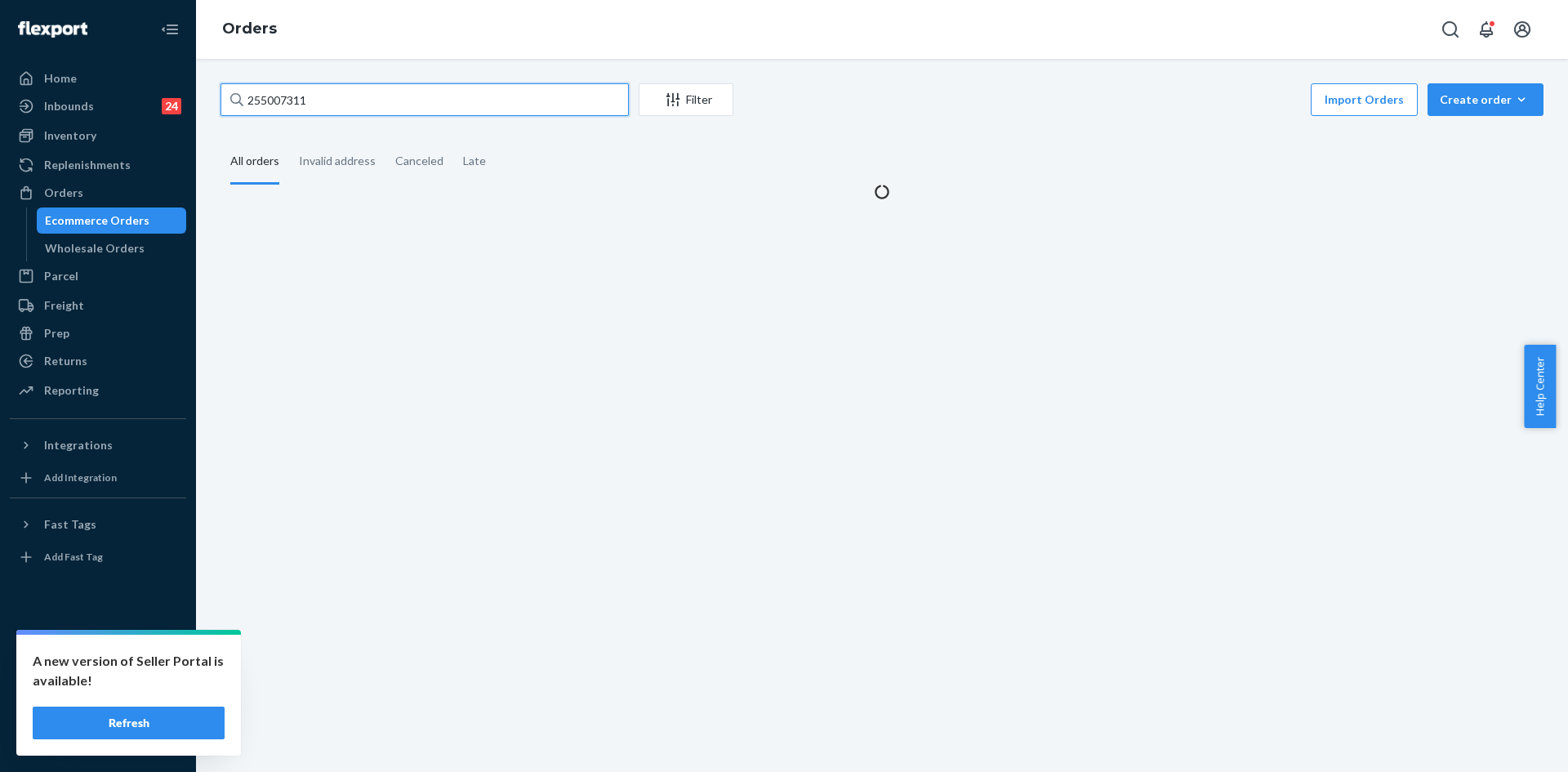
click at [361, 105] on input "255007311" at bounding box center [424, 100] width 408 height 33
paste input "4644515"
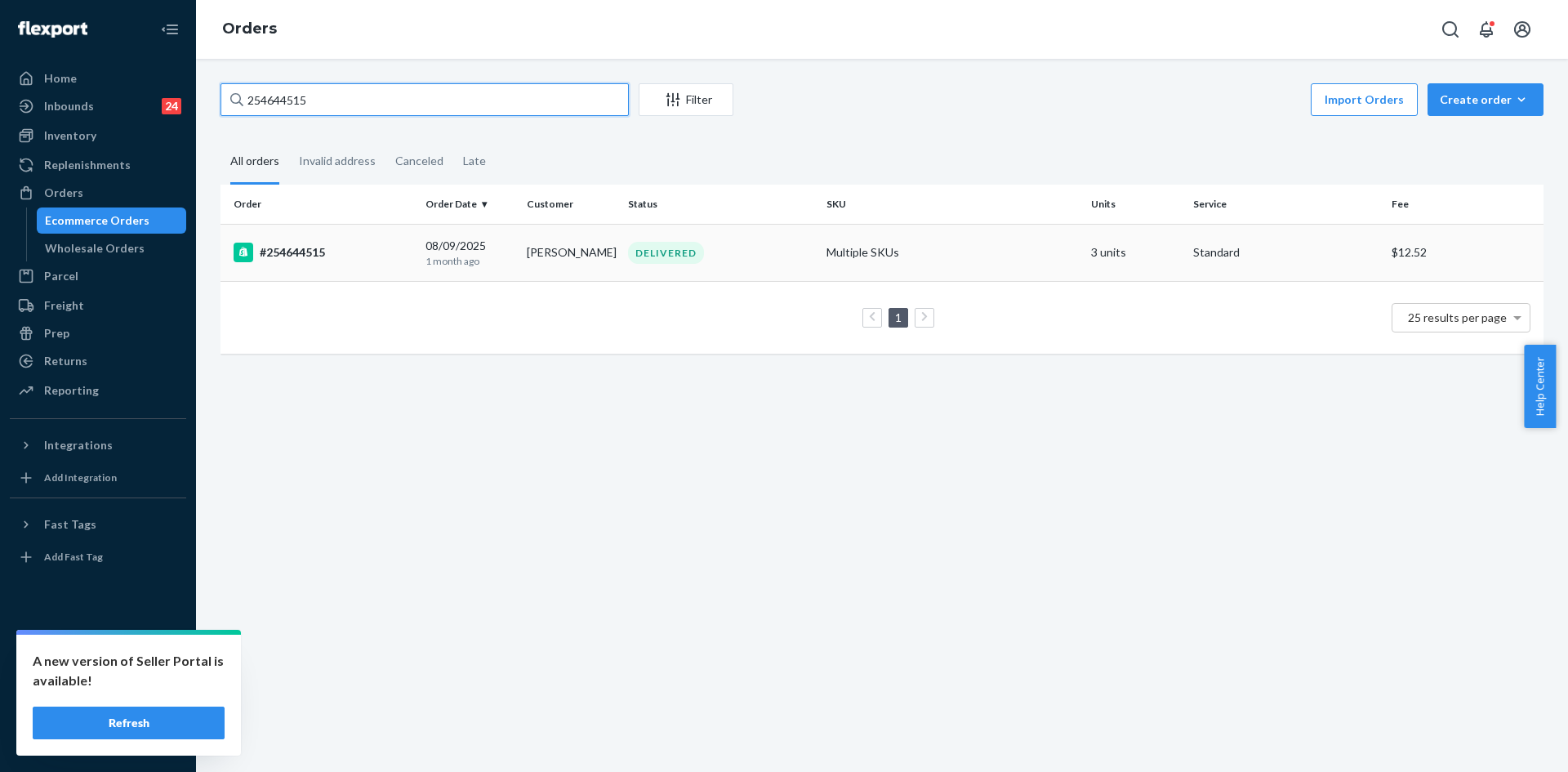
type input "254644515"
click at [599, 258] on td "[PERSON_NAME]" at bounding box center [571, 252] width 102 height 57
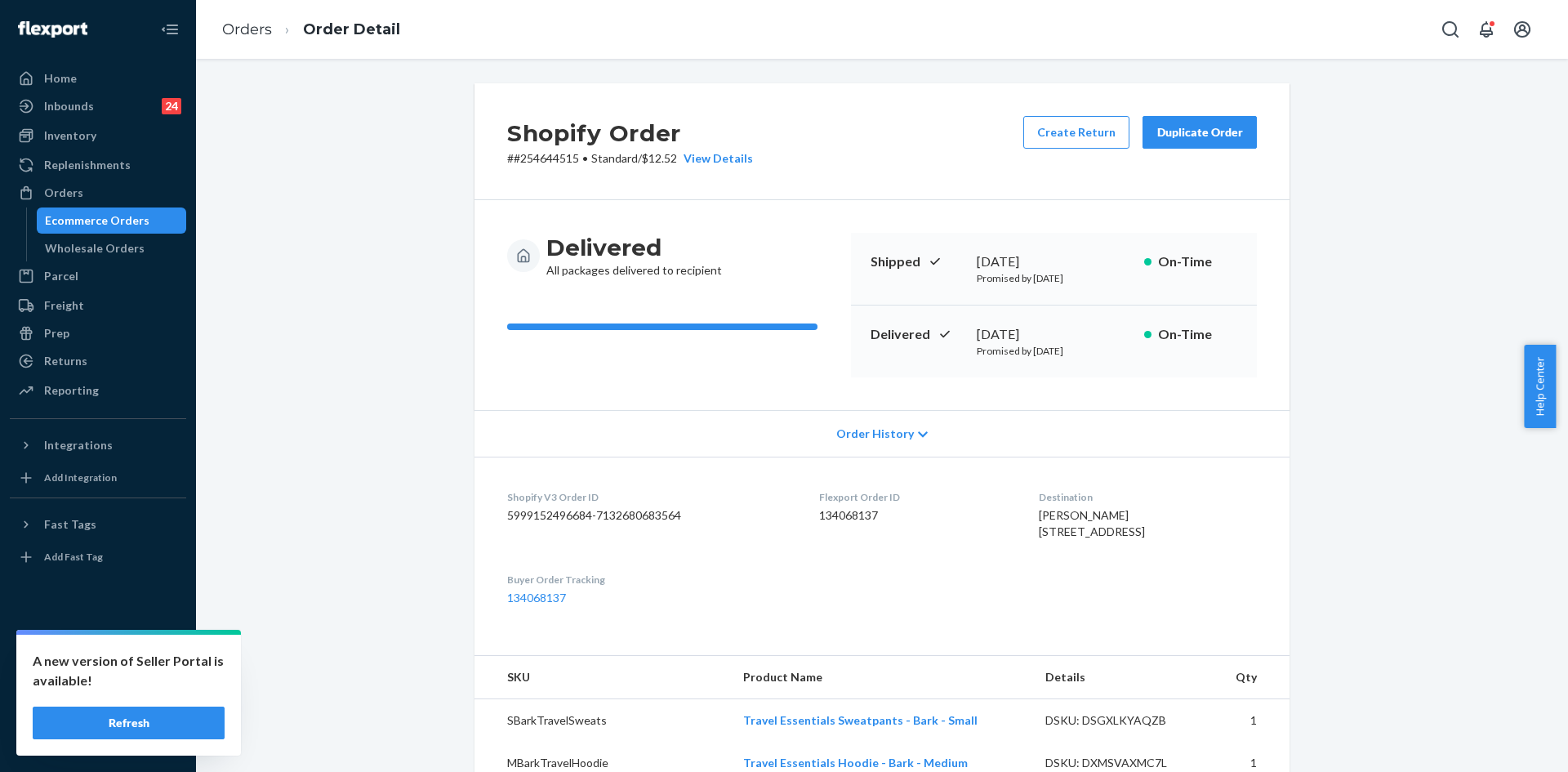
click at [1192, 135] on div "Duplicate Order" at bounding box center [1199, 132] width 87 height 17
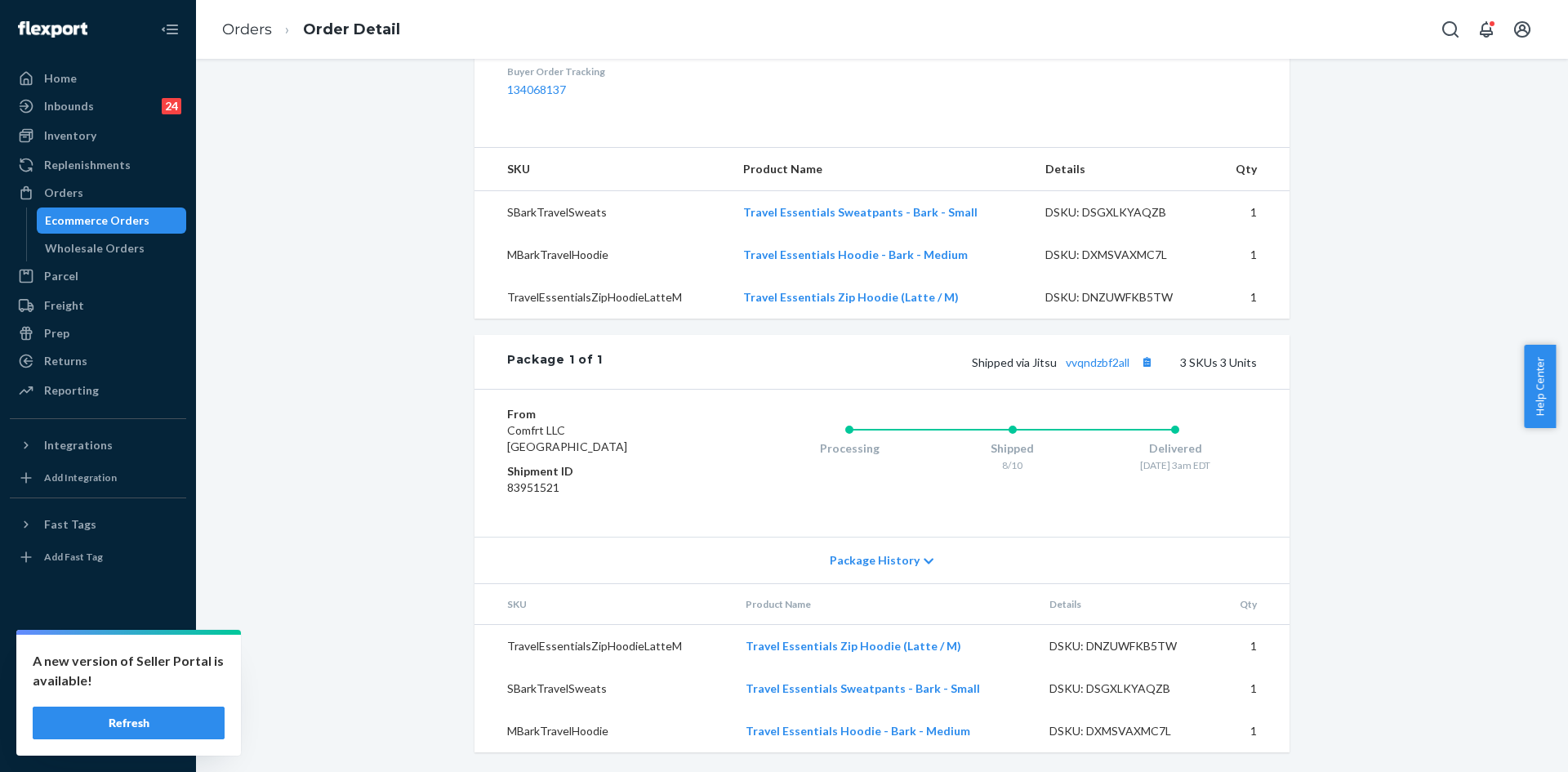
scroll to position [272, 0]
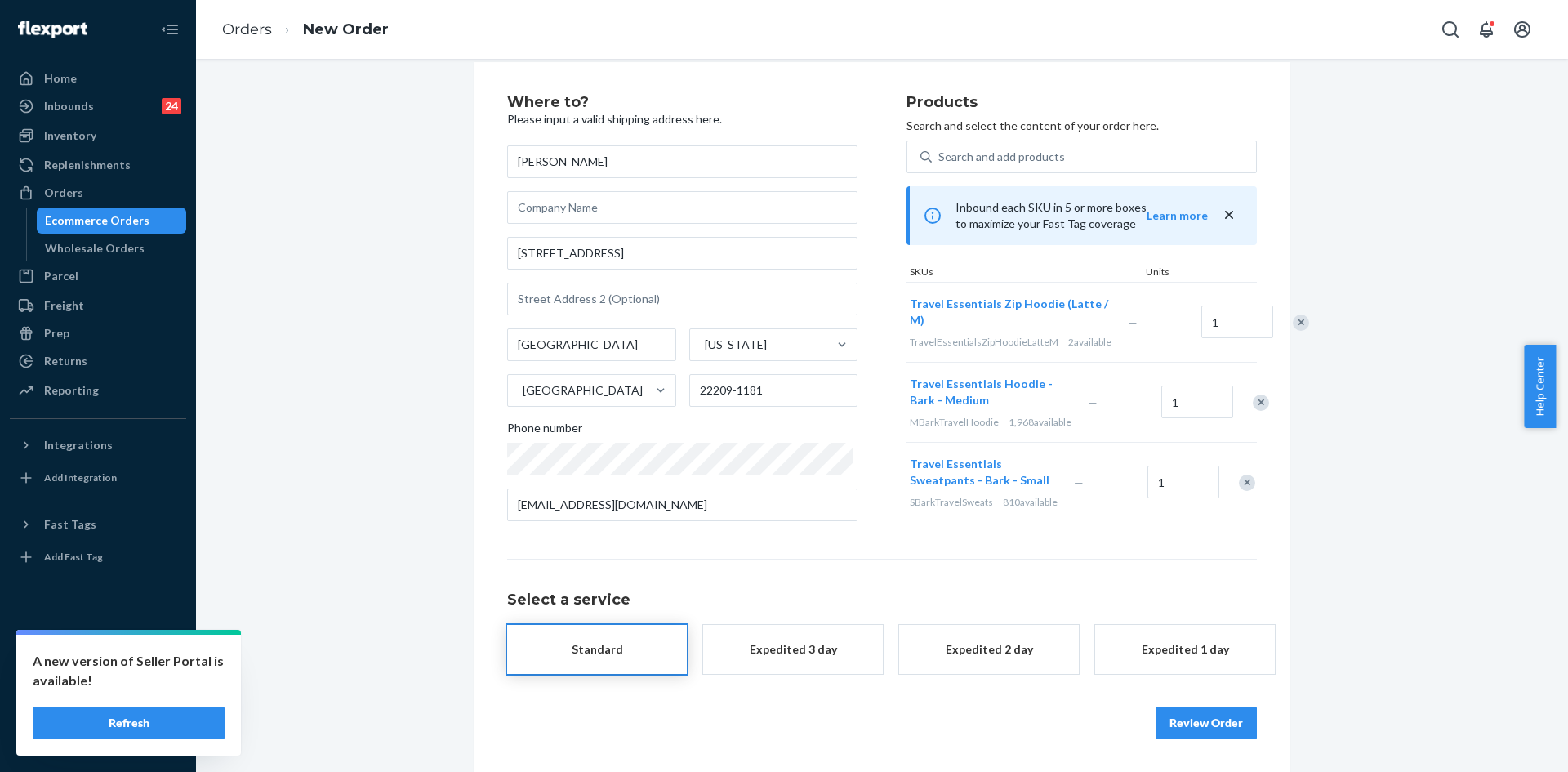
scroll to position [53, 0]
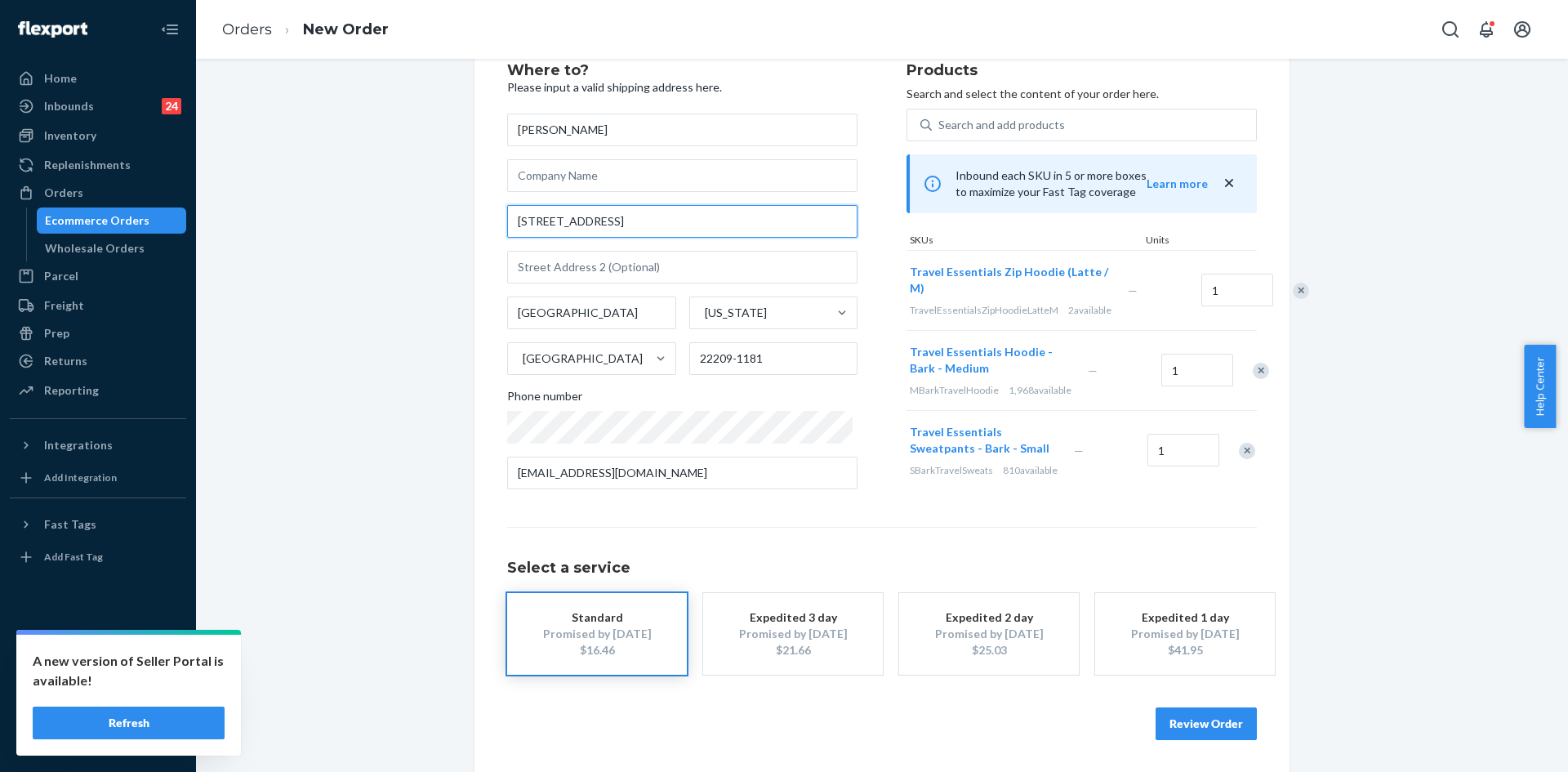
drag, startPoint x: 639, startPoint y: 219, endPoint x: 506, endPoint y: 226, distance: 133.2
click at [507, 226] on input "[STREET_ADDRESS]" at bounding box center [682, 221] width 350 height 33
paste input "[GEOGRAPHIC_DATA][STREET_ADDRESS]"
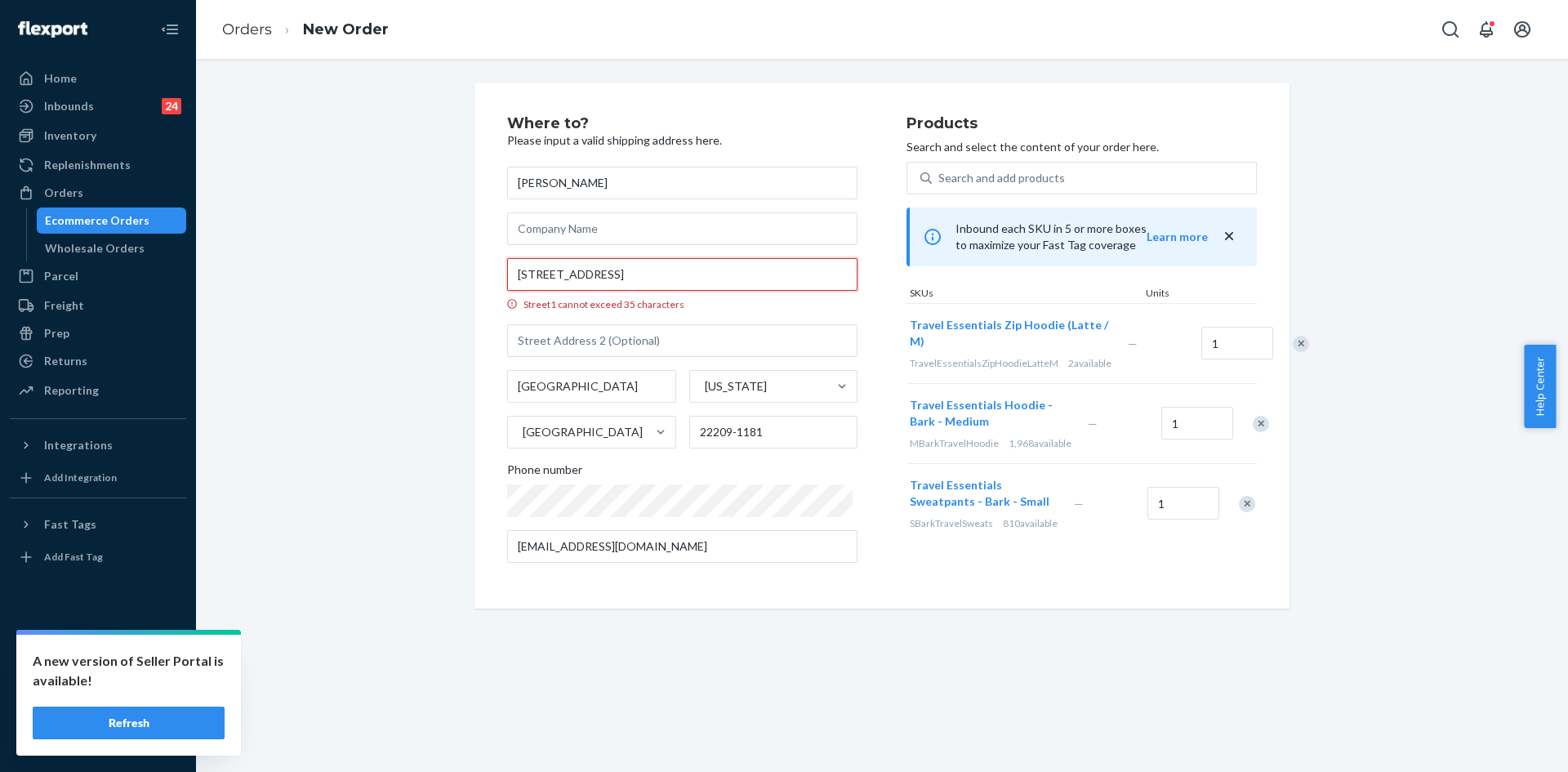
scroll to position [0, 0]
type input "[STREET_ADDRESS]"
type input "6"
type input "22209"
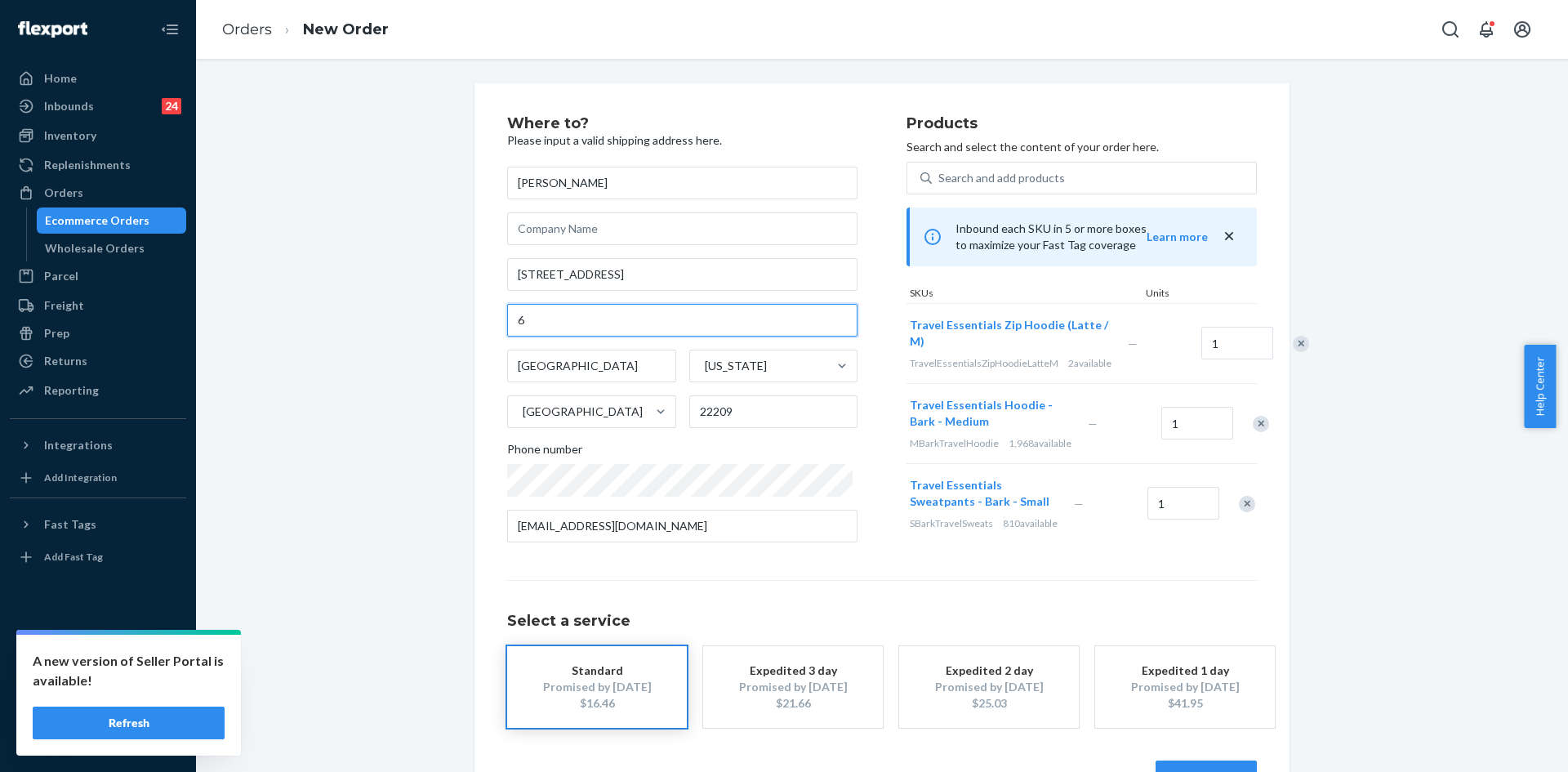
click at [509, 324] on input "6" at bounding box center [682, 320] width 350 height 33
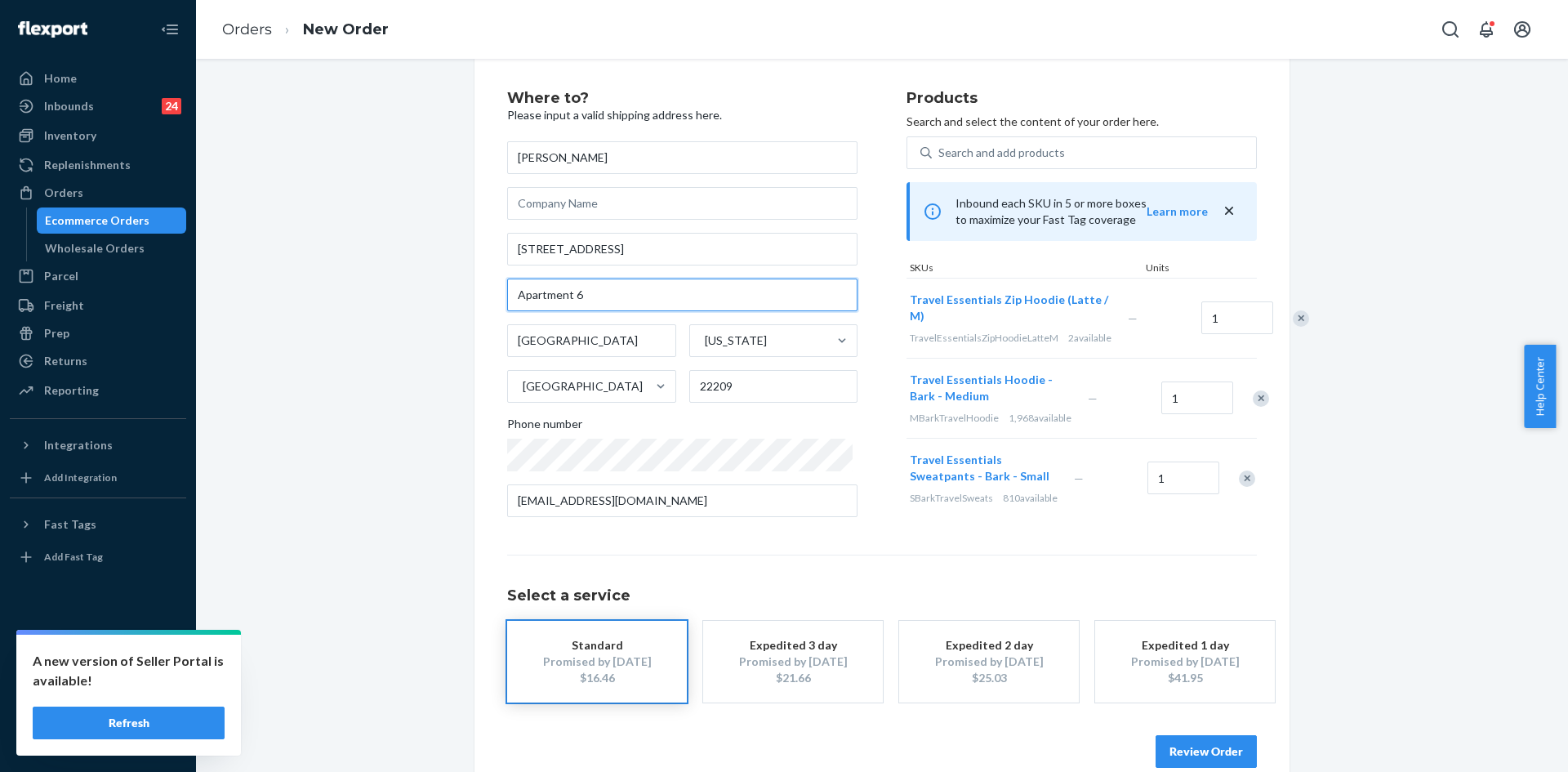
scroll to position [69, 0]
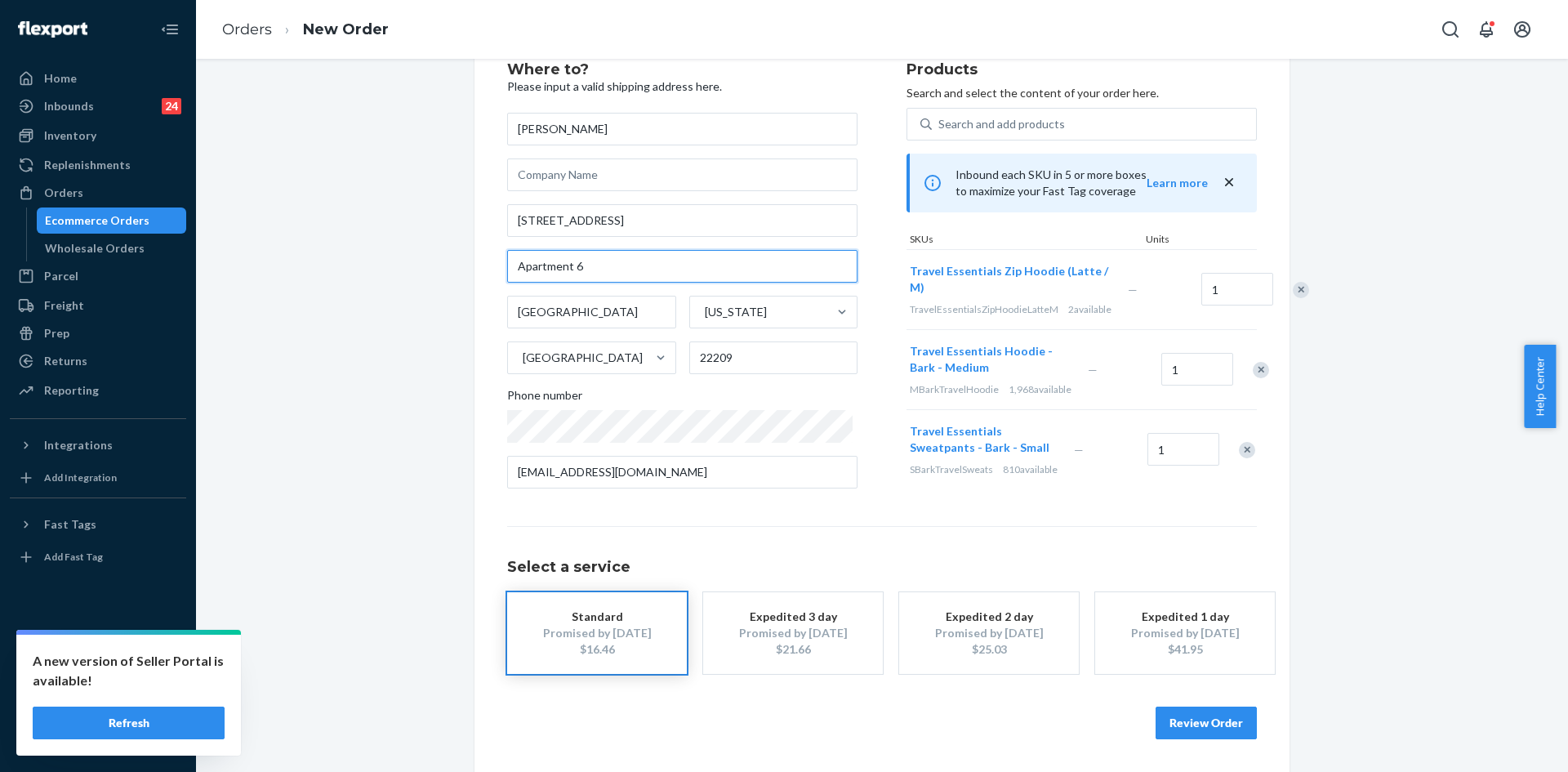
type input "Apartment 6"
click at [1214, 722] on button "Review Order" at bounding box center [1206, 722] width 102 height 33
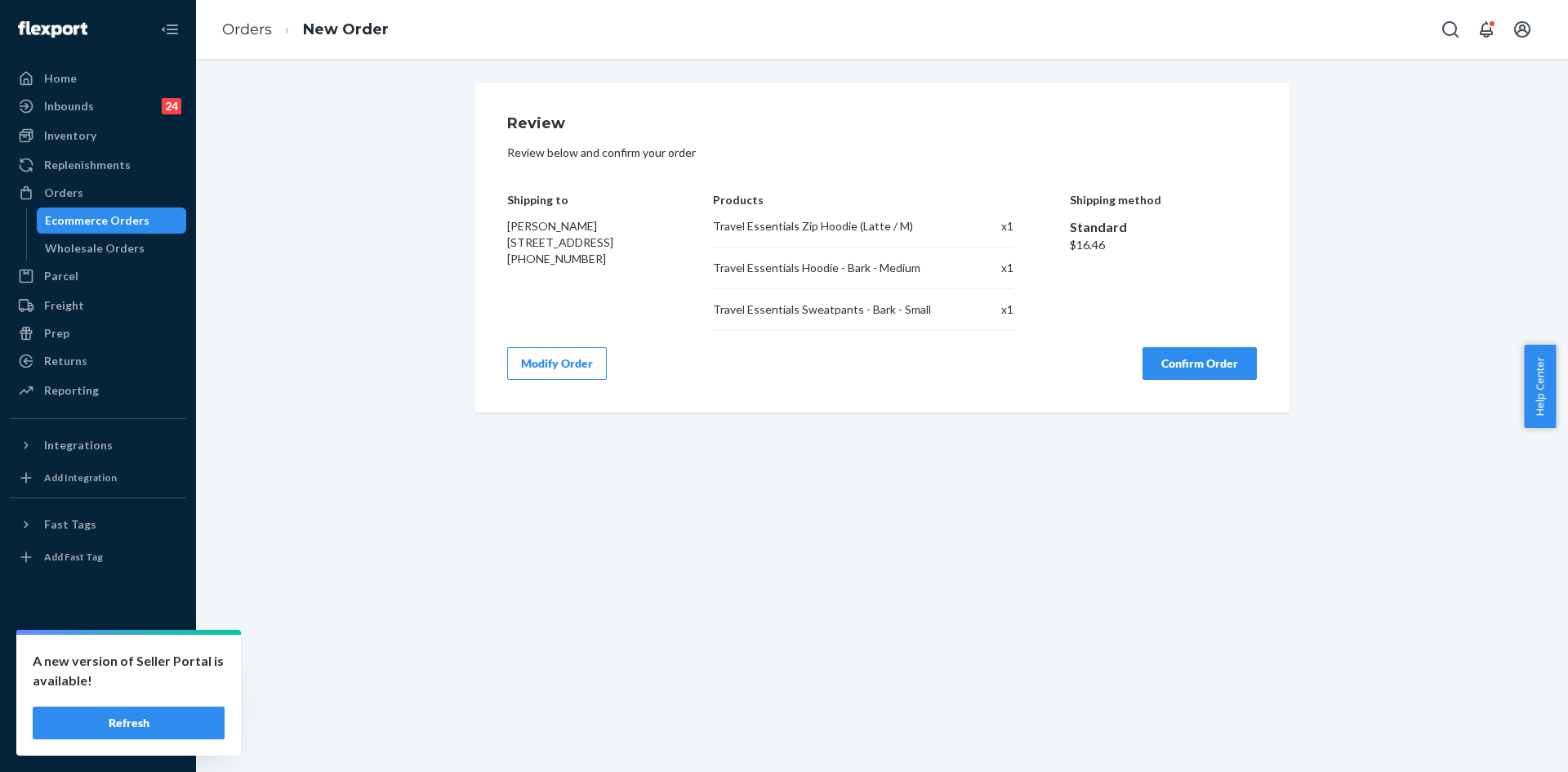
click at [1193, 372] on button "Confirm Order" at bounding box center [1200, 363] width 114 height 33
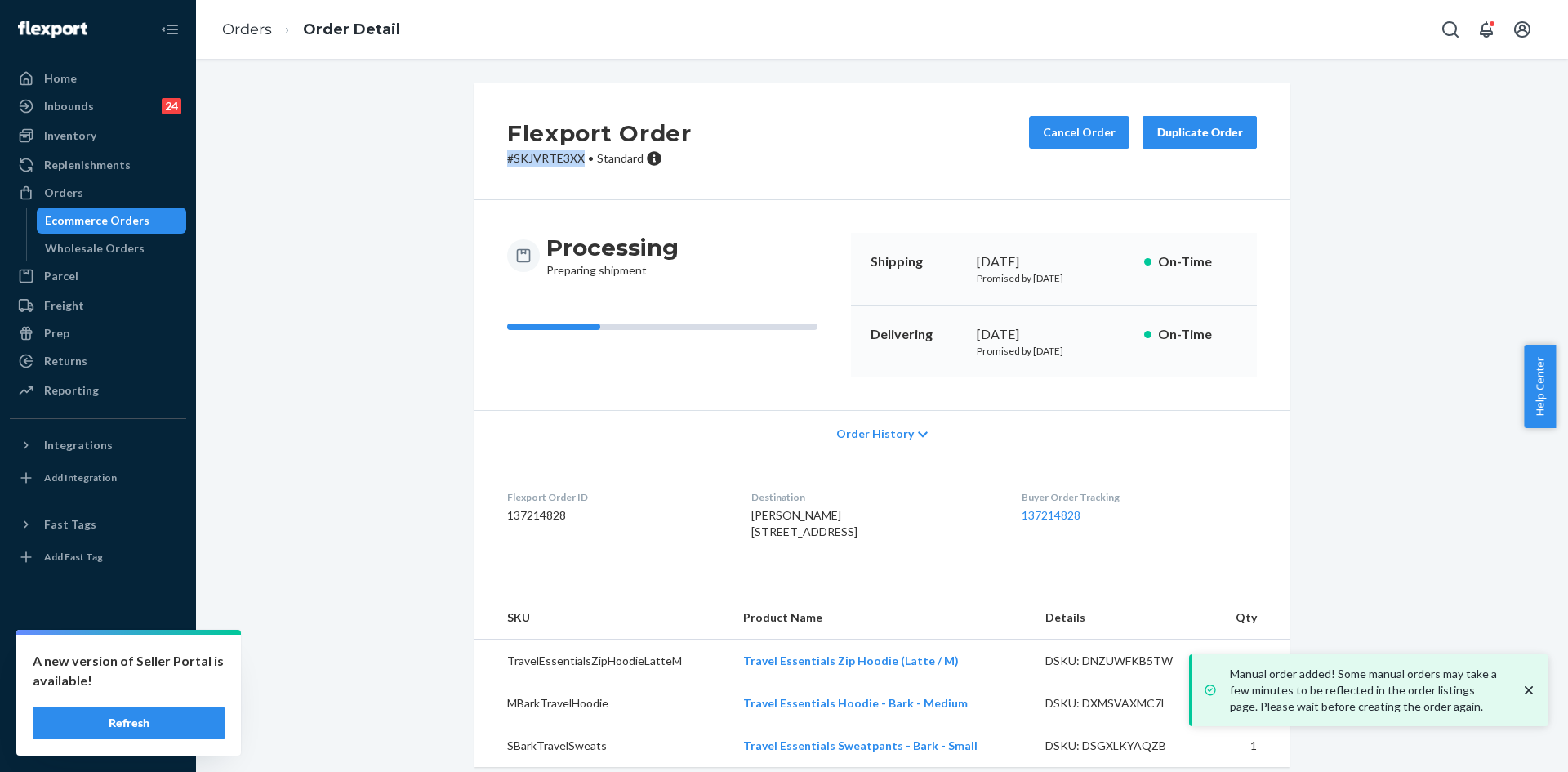
drag, startPoint x: 580, startPoint y: 161, endPoint x: 486, endPoint y: 162, distance: 94.0
click at [486, 162] on div "Flexport Order # SKJVRTE3XX • Standard Cancel Order Duplicate Order" at bounding box center [882, 141] width 815 height 116
copy p "# SKJVRTE3XX"
